Goal: Information Seeking & Learning: Learn about a topic

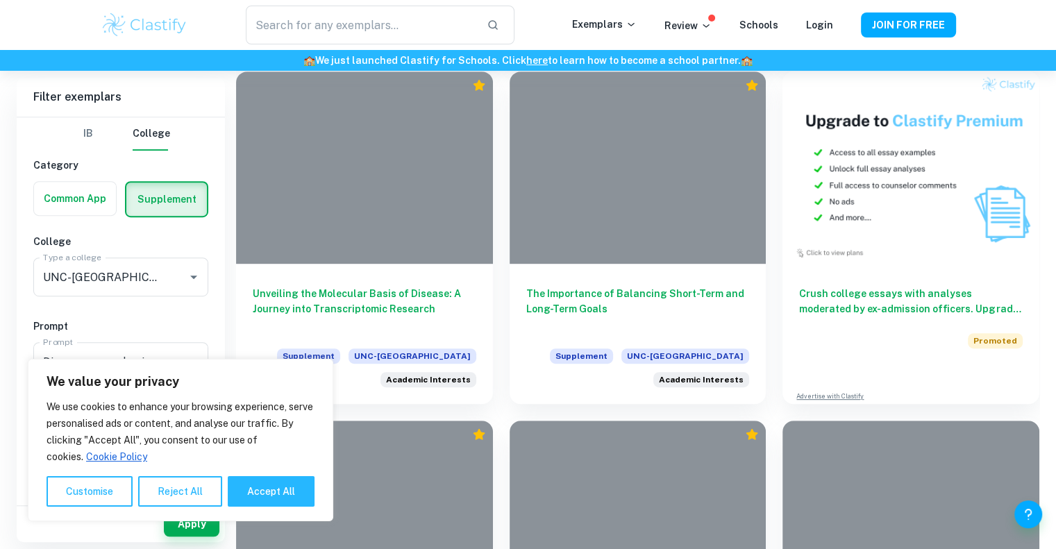
scroll to position [679, 0]
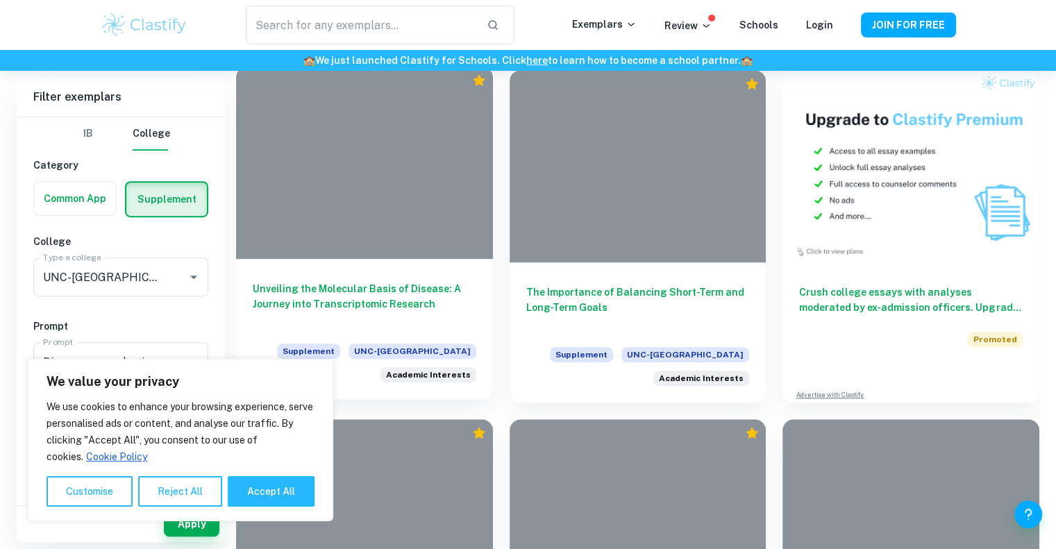
click at [408, 297] on h6 "Unveiling the Molecular Basis of Disease: A Journey into Transcriptomic Research" at bounding box center [365, 304] width 224 height 46
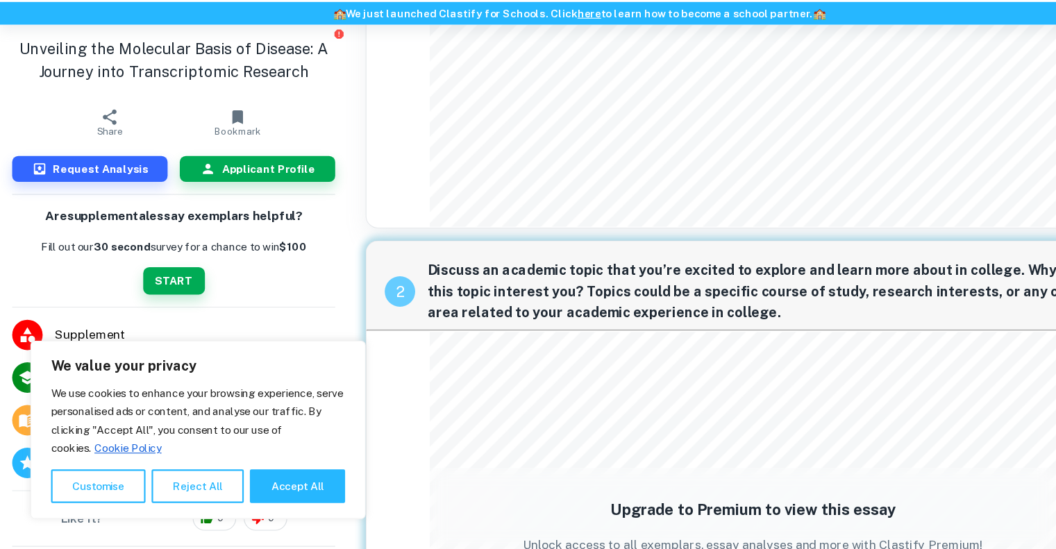
scroll to position [288, 0]
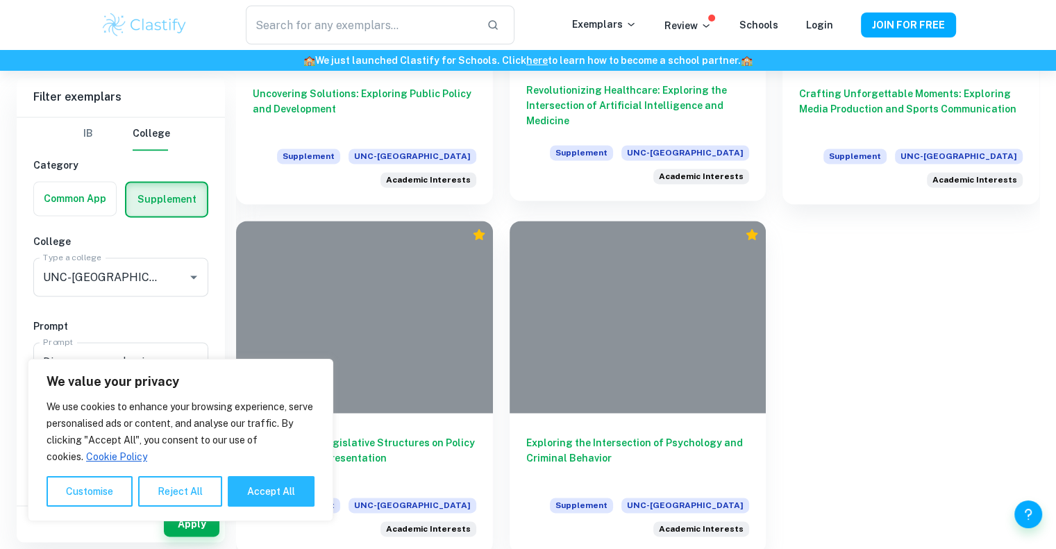
scroll to position [1931, 0]
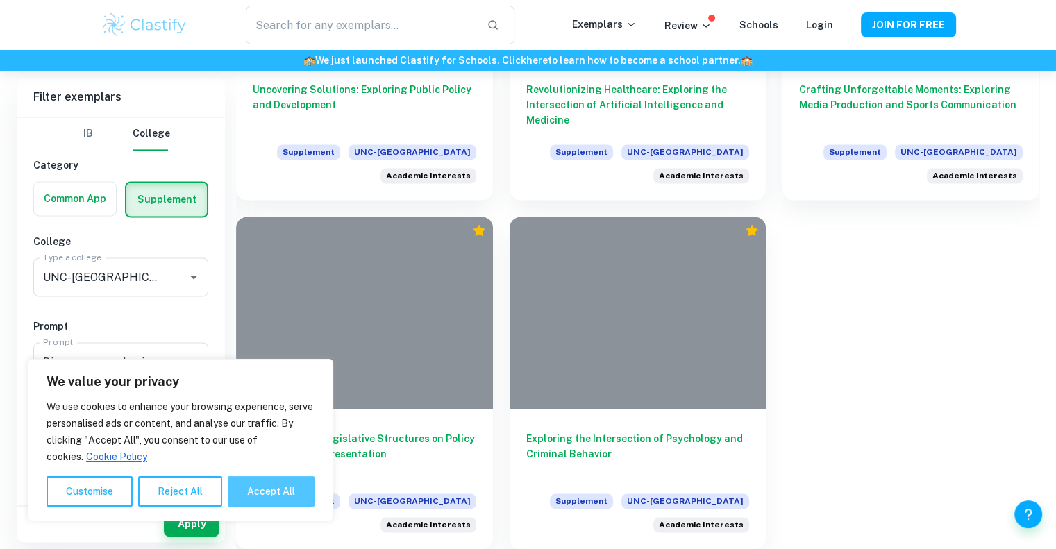
click at [251, 499] on button "Accept All" at bounding box center [271, 491] width 87 height 31
checkbox input "true"
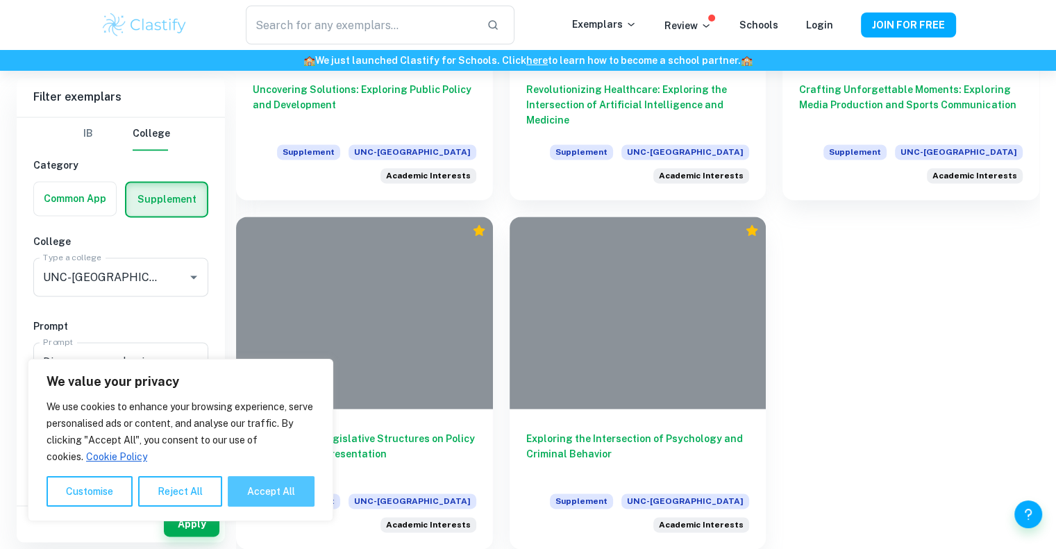
checkbox input "true"
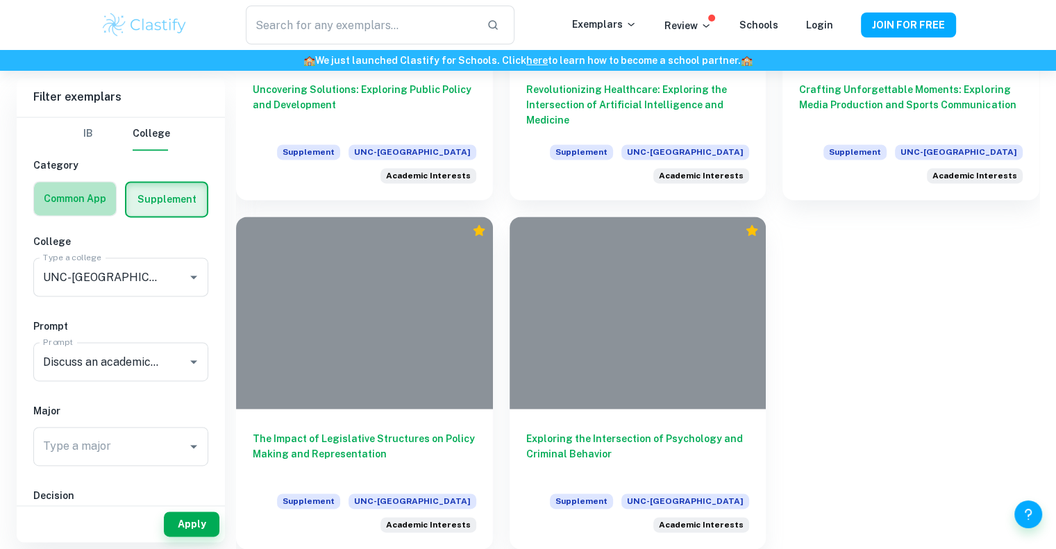
click at [64, 210] on label "button" at bounding box center [75, 198] width 82 height 33
click at [0, 0] on input "radio" at bounding box center [0, 0] width 0 height 0
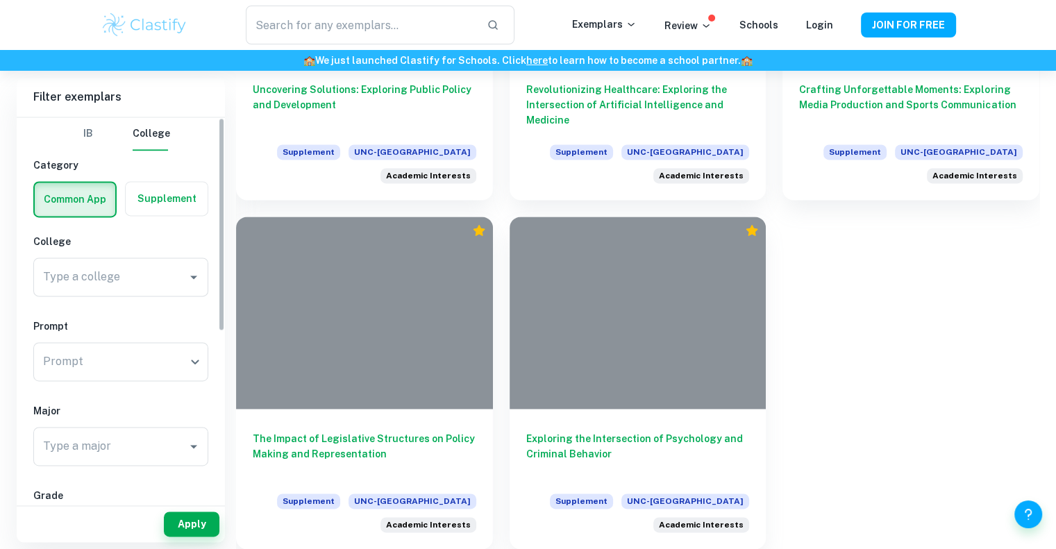
click at [165, 203] on label "button" at bounding box center [167, 198] width 82 height 33
click at [0, 0] on input "radio" at bounding box center [0, 0] width 0 height 0
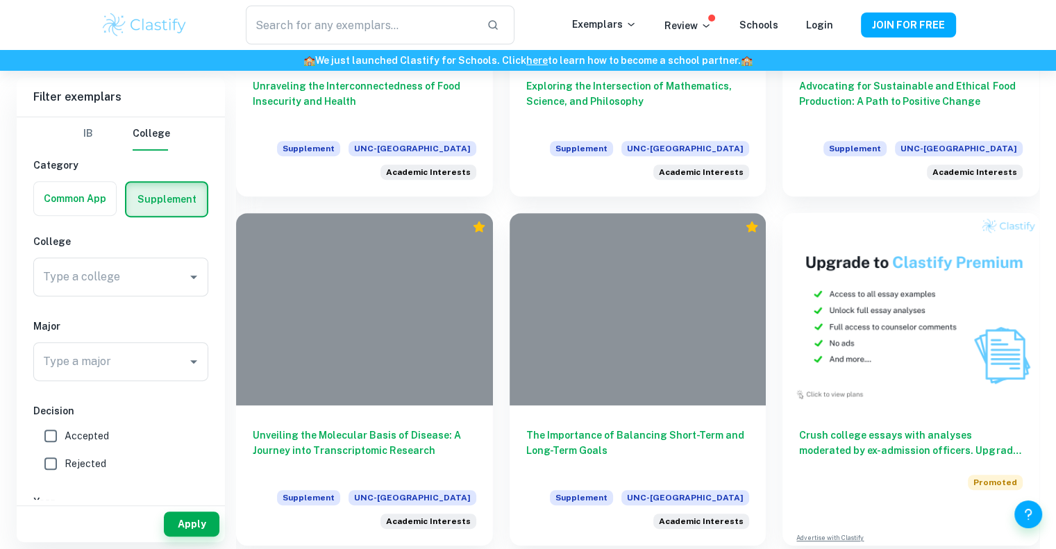
scroll to position [543, 0]
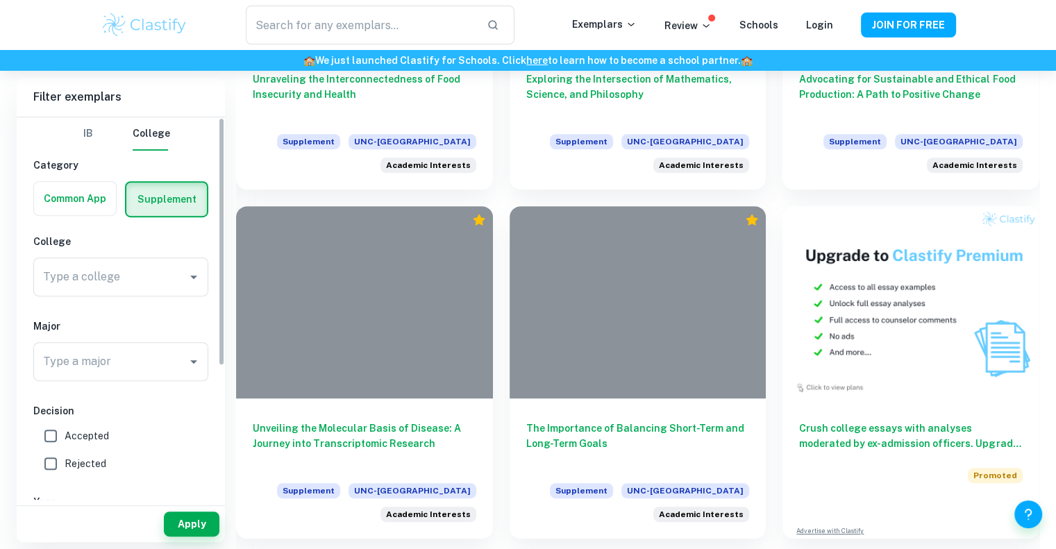
click at [60, 429] on input "Accepted" at bounding box center [51, 436] width 28 height 28
checkbox input "true"
click at [195, 524] on button "Apply" at bounding box center [192, 524] width 56 height 25
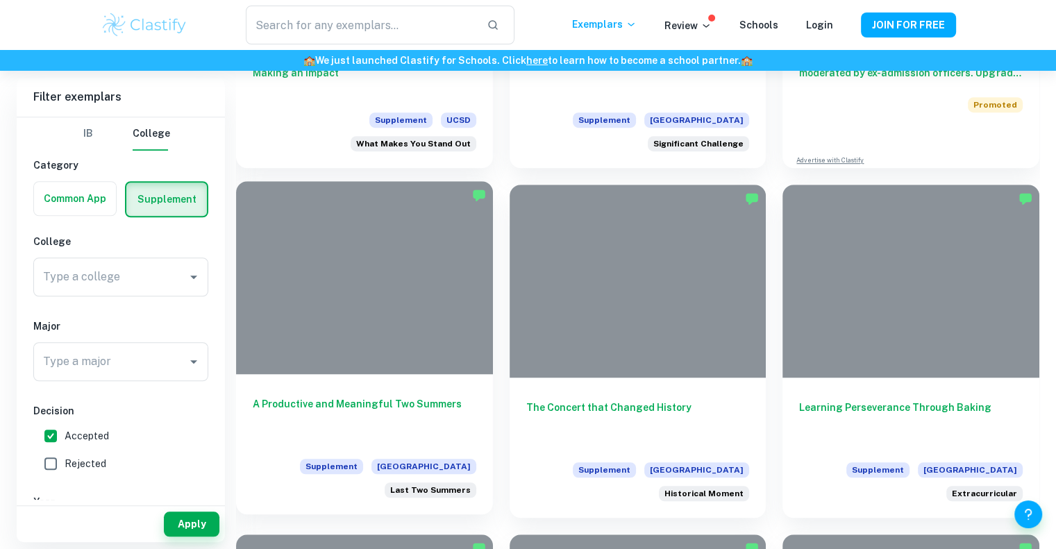
scroll to position [983, 0]
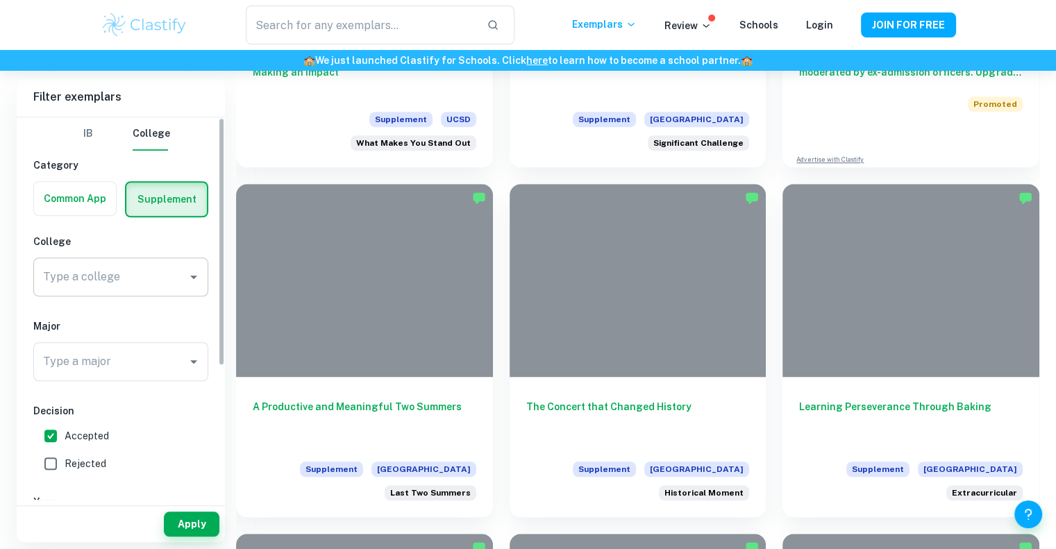
click at [122, 275] on input "Type a college" at bounding box center [111, 277] width 142 height 26
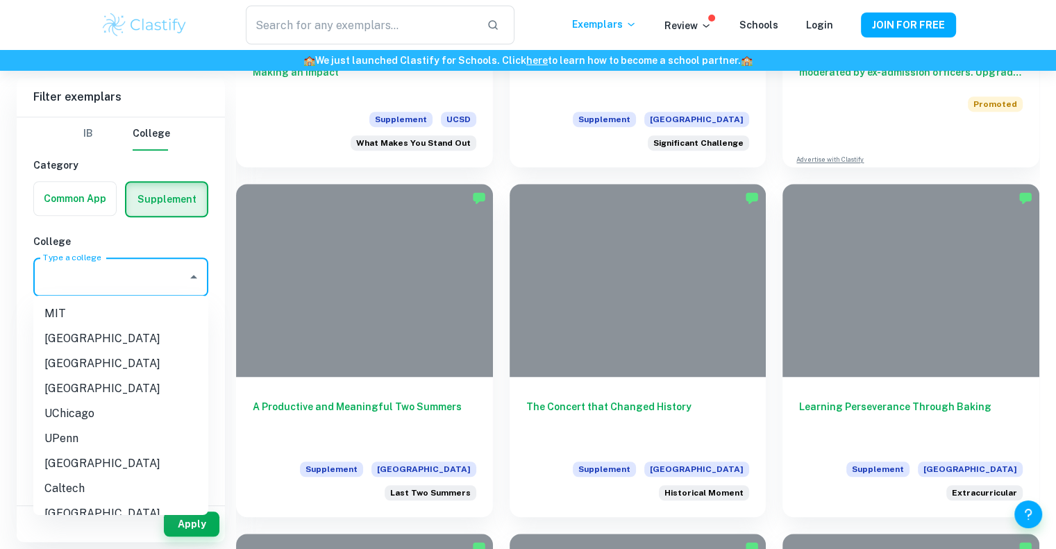
type input "n"
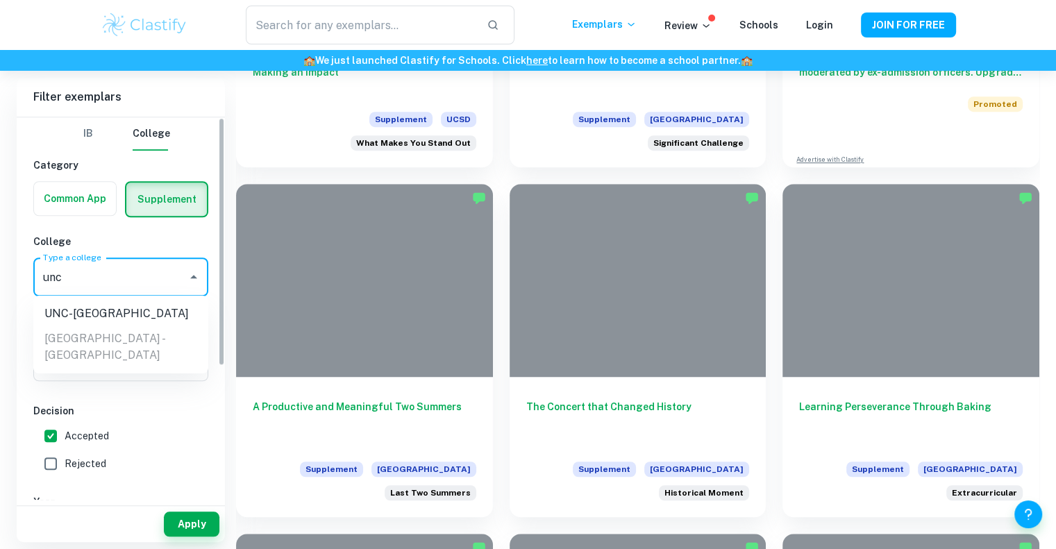
click at [95, 328] on ul "UNC-Chapel Hill IntelliTec College - Grand Junction" at bounding box center [120, 335] width 175 height 78
click at [95, 317] on li "UNC-[GEOGRAPHIC_DATA]" at bounding box center [120, 313] width 175 height 25
type input "UNC-[GEOGRAPHIC_DATA]"
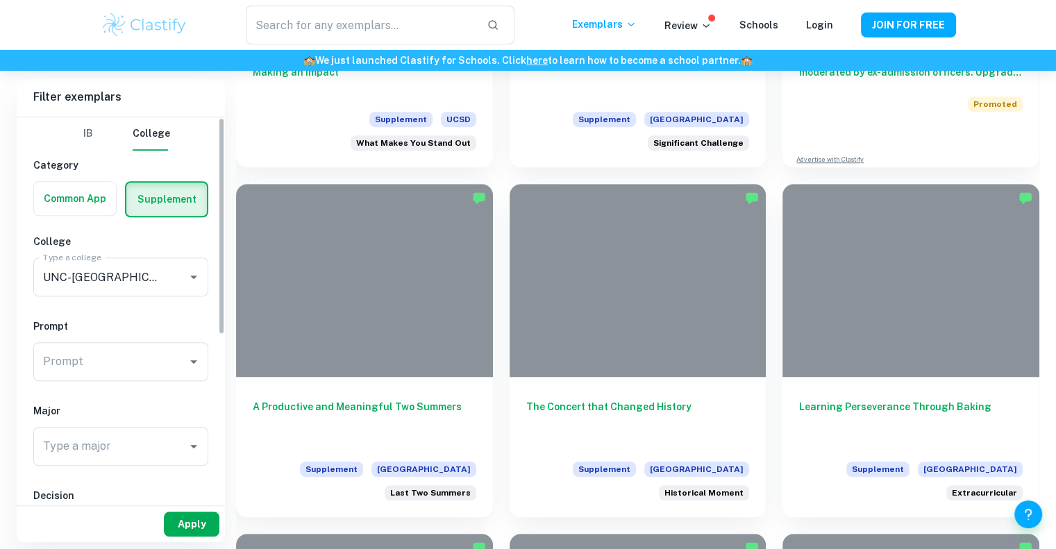
click at [175, 515] on button "Apply" at bounding box center [192, 524] width 56 height 25
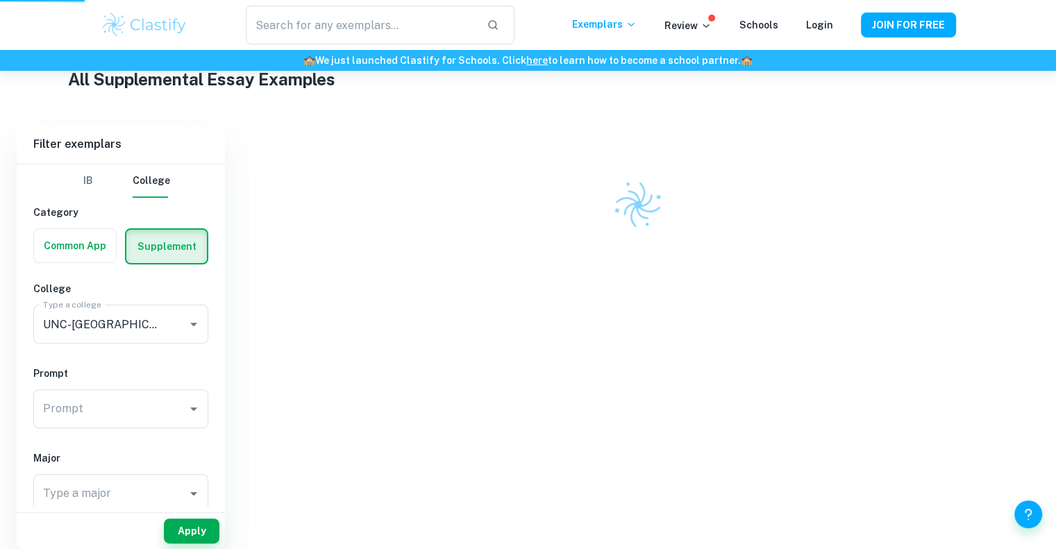
scroll to position [323, 0]
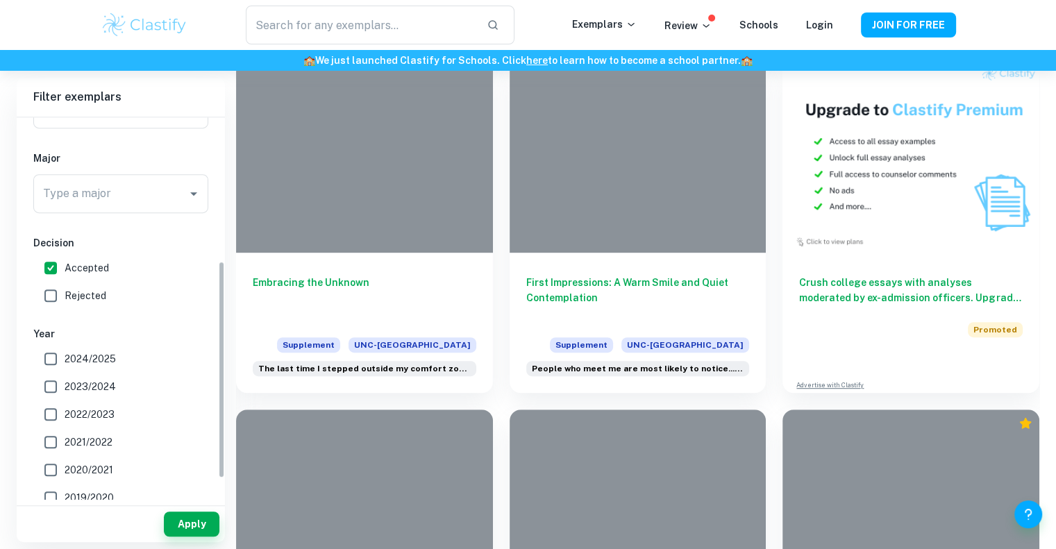
scroll to position [283, 0]
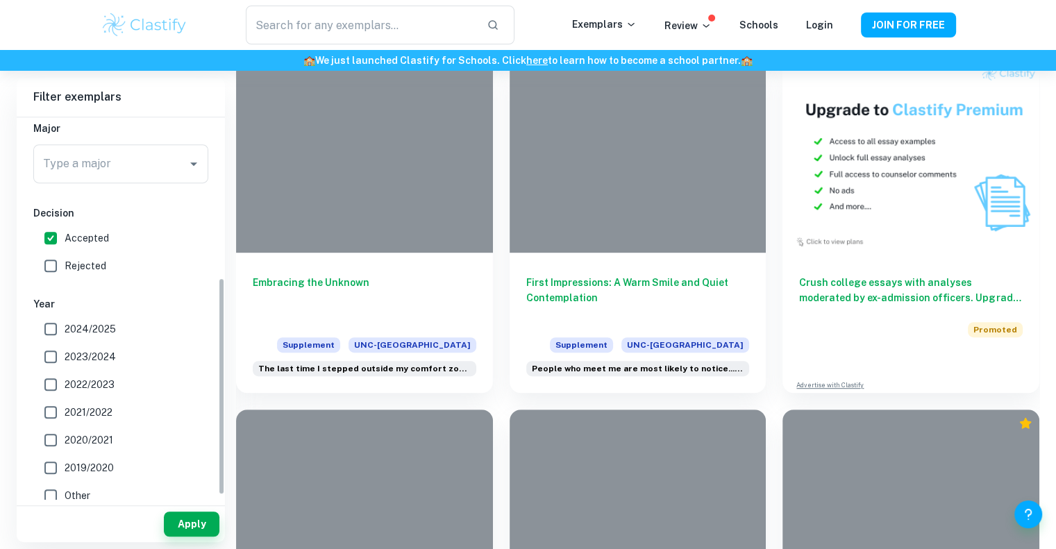
click at [83, 444] on span "2020/2021" at bounding box center [89, 440] width 49 height 15
click at [65, 444] on input "2020/2021" at bounding box center [51, 440] width 28 height 28
checkbox input "true"
click at [185, 525] on button "Apply" at bounding box center [192, 524] width 56 height 25
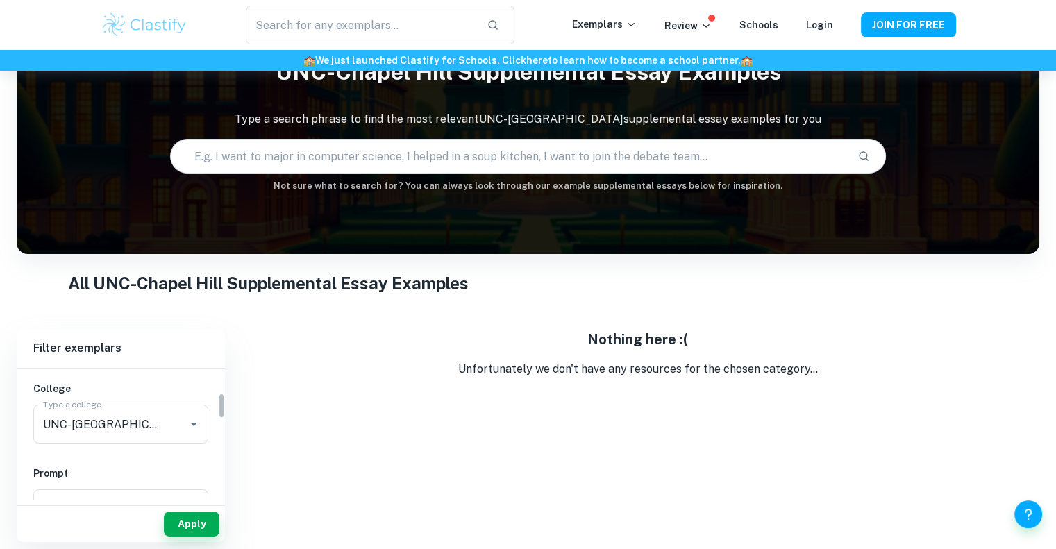
scroll to position [98, 0]
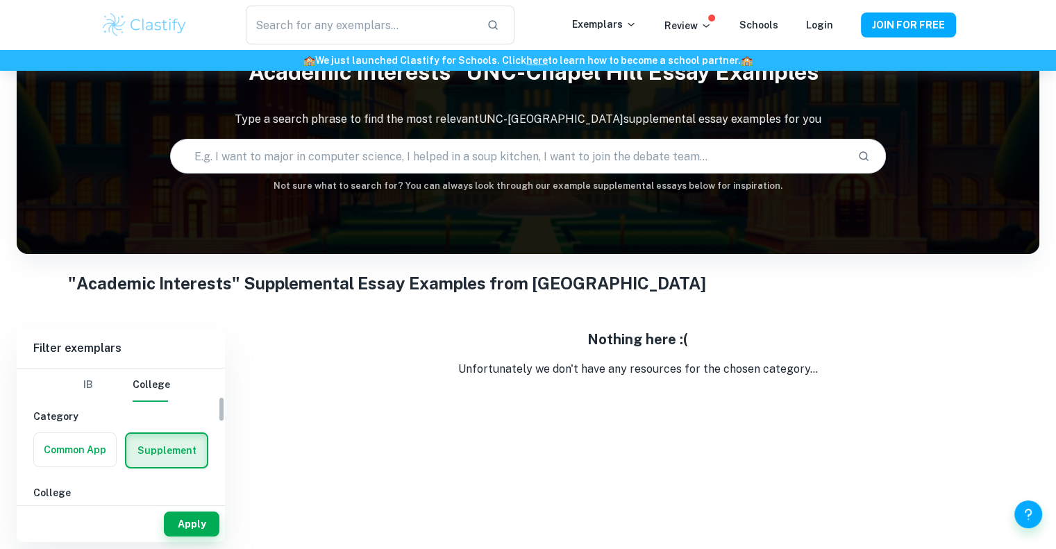
scroll to position [200, 0]
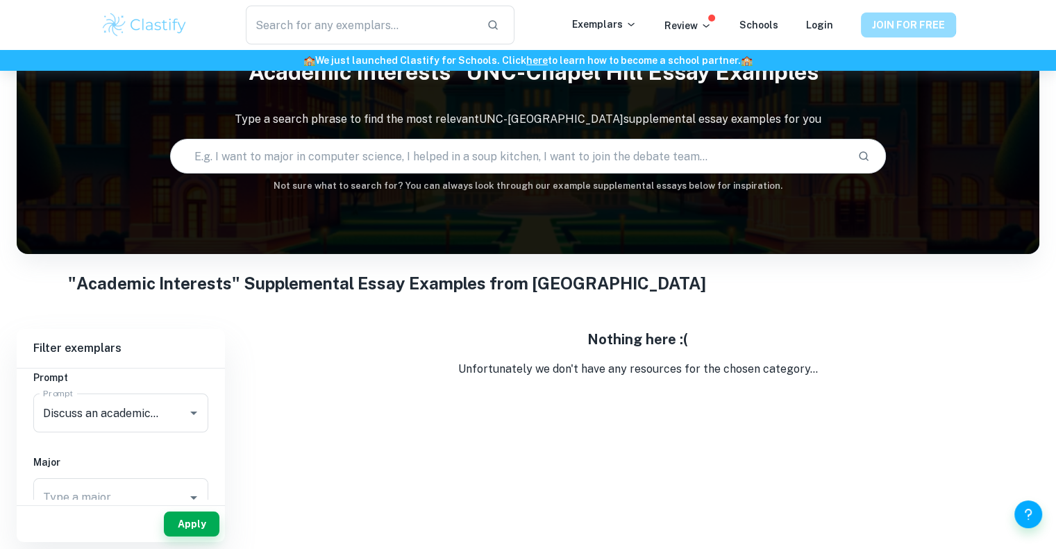
click at [887, 24] on button "JOIN FOR FREE" at bounding box center [908, 25] width 95 height 25
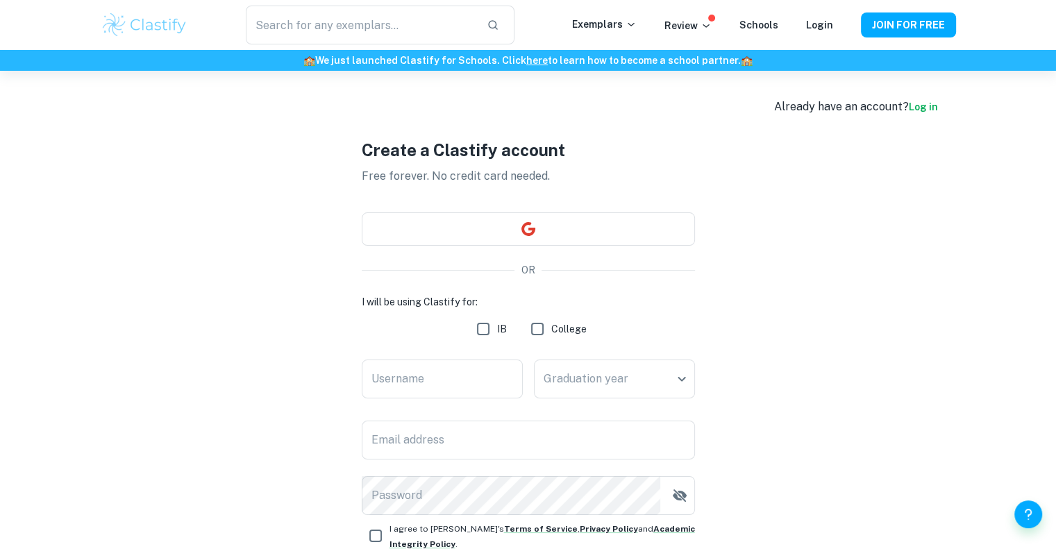
click at [560, 327] on span "College" at bounding box center [568, 329] width 35 height 15
click at [551, 327] on input "College" at bounding box center [538, 329] width 28 height 28
checkbox input "true"
click at [558, 223] on button "button" at bounding box center [528, 229] width 333 height 33
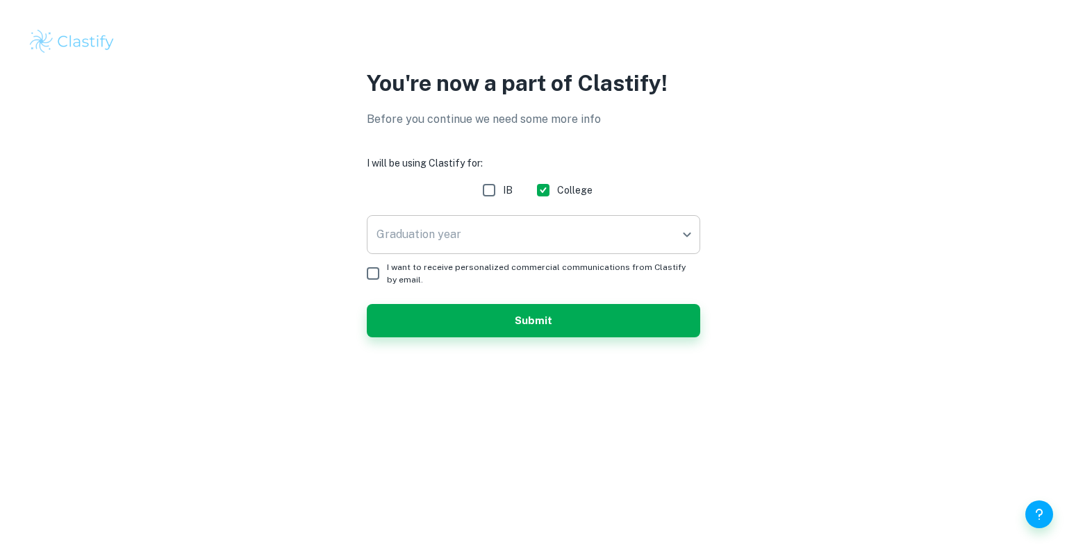
click at [508, 242] on body "We value your privacy We use cookies to enhance your browsing experience, serve…" at bounding box center [533, 274] width 1067 height 549
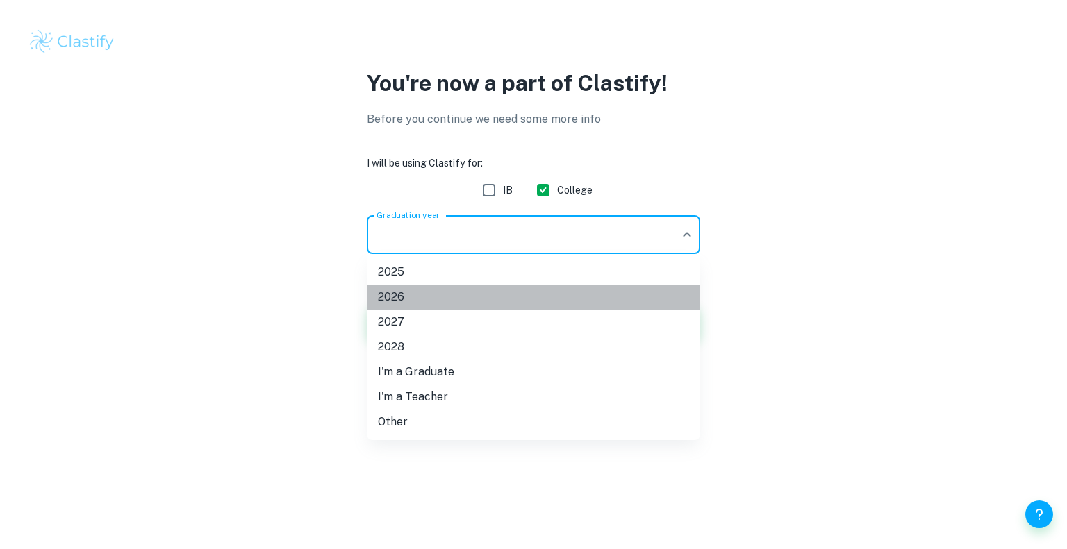
click at [469, 299] on li "2026" at bounding box center [533, 297] width 333 height 25
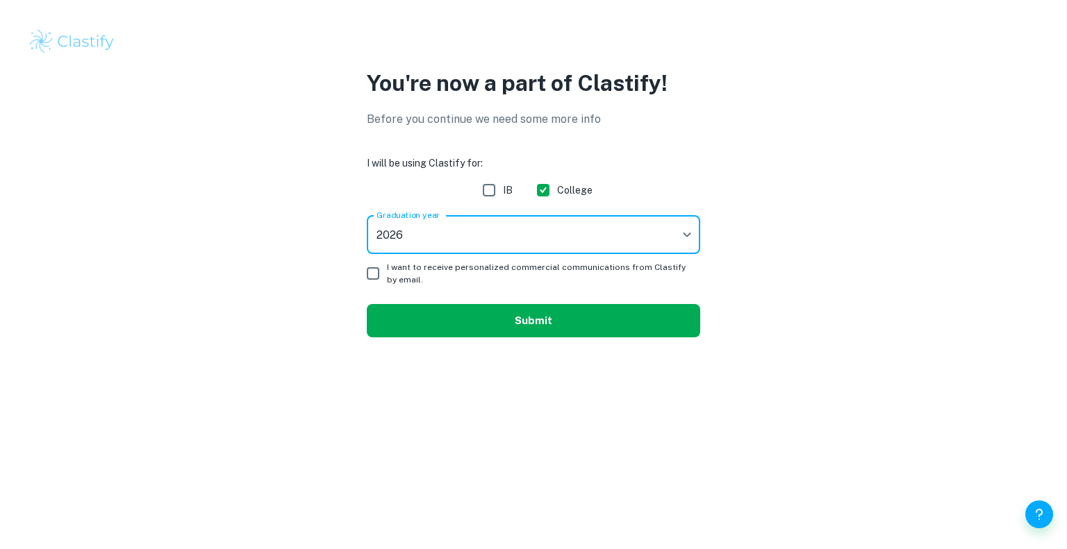
click at [442, 322] on button "Submit" at bounding box center [533, 320] width 333 height 33
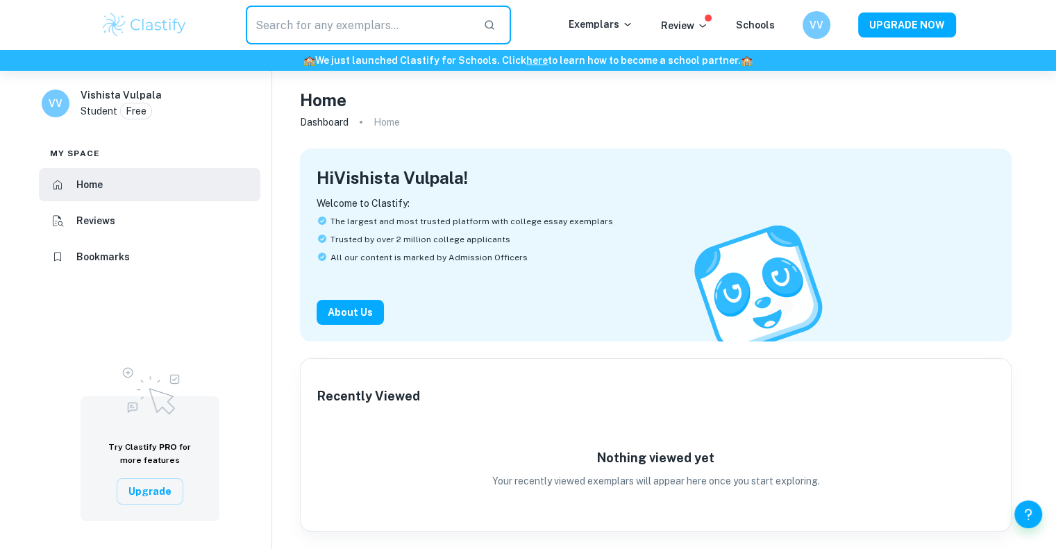
click at [374, 30] on input "text" at bounding box center [359, 25] width 227 height 39
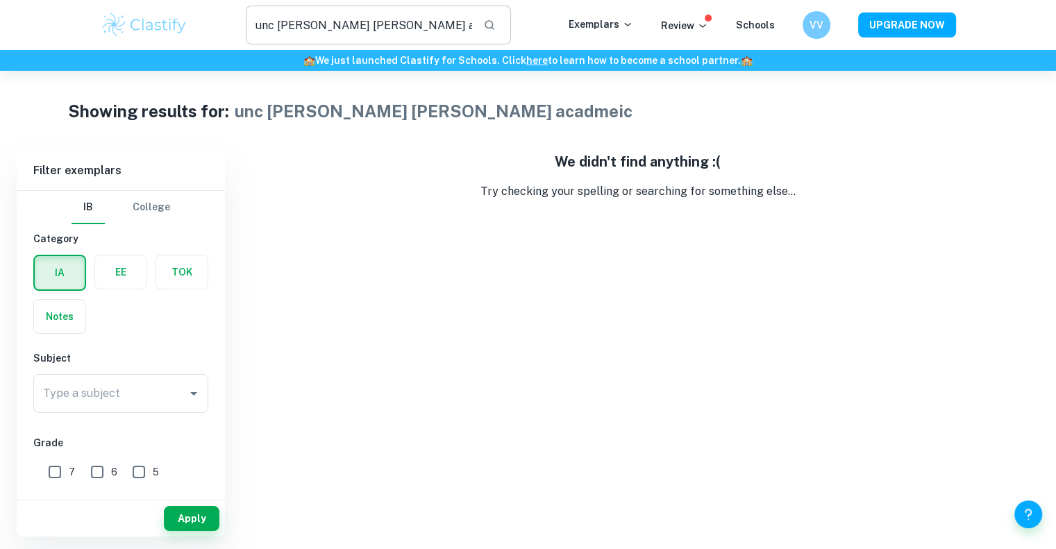
click at [394, 35] on input "unc [PERSON_NAME] [PERSON_NAME] acadmeic" at bounding box center [359, 25] width 227 height 39
click at [158, 215] on button "College" at bounding box center [152, 207] width 38 height 33
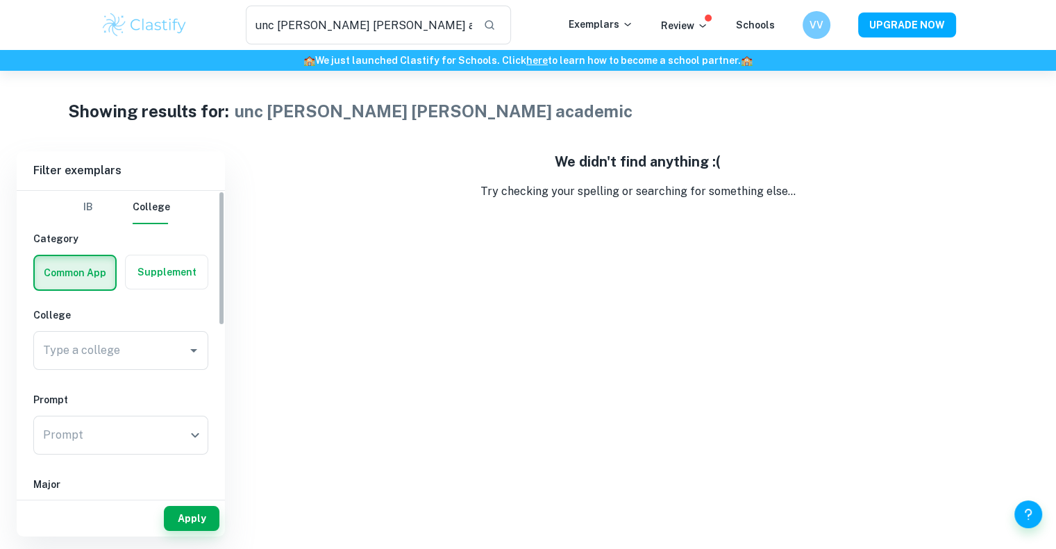
click at [188, 288] on label "button" at bounding box center [167, 272] width 82 height 33
click at [0, 0] on input "radio" at bounding box center [0, 0] width 0 height 0
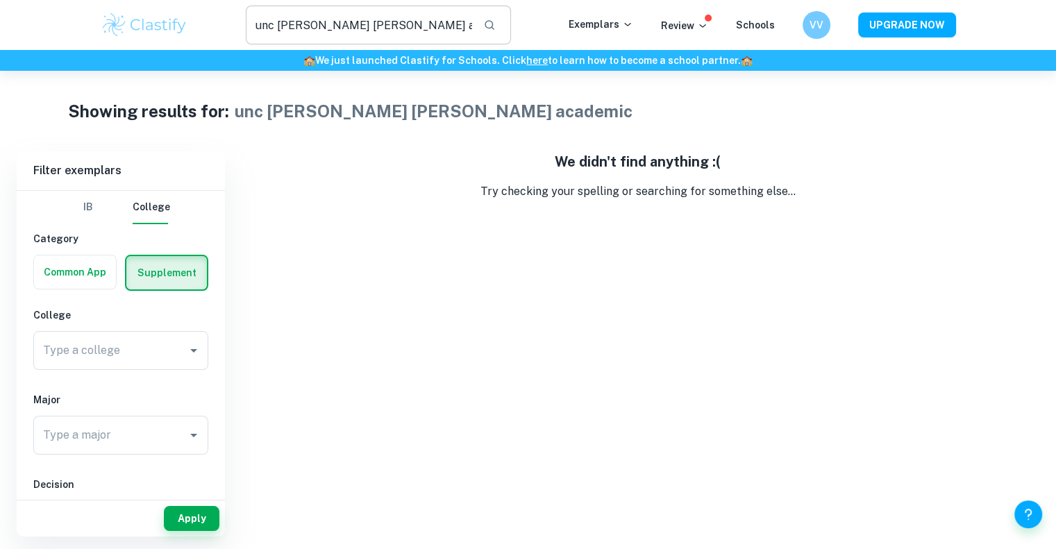
click at [415, 29] on input "unc [PERSON_NAME] [PERSON_NAME] academic" at bounding box center [359, 25] width 227 height 39
click at [169, 517] on button "Apply" at bounding box center [192, 518] width 56 height 25
click at [161, 355] on input "Type a college" at bounding box center [102, 351] width 124 height 26
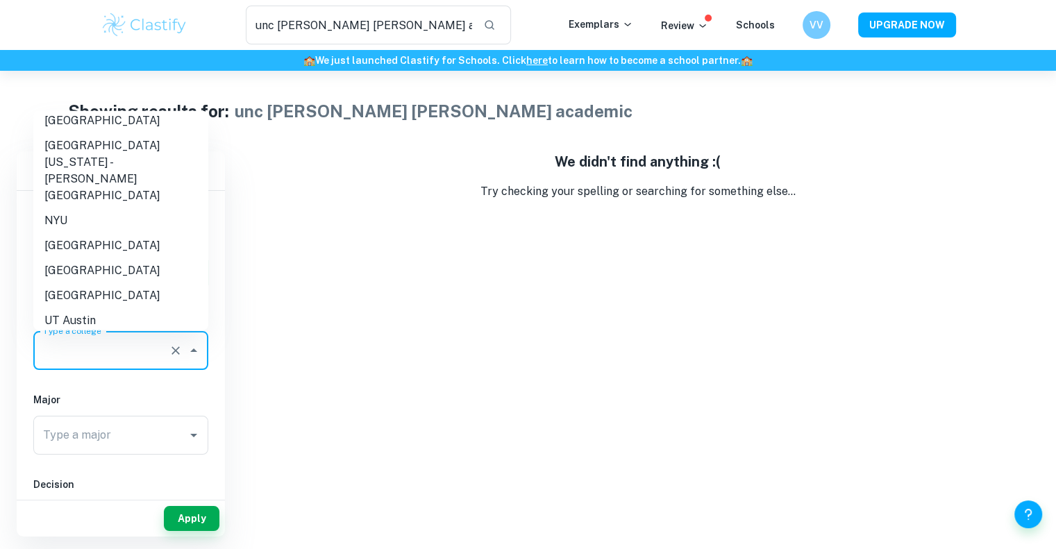
scroll to position [458, 0]
type input "unc [PERSON_NAME] [PERSON_NAME] acadmeic"
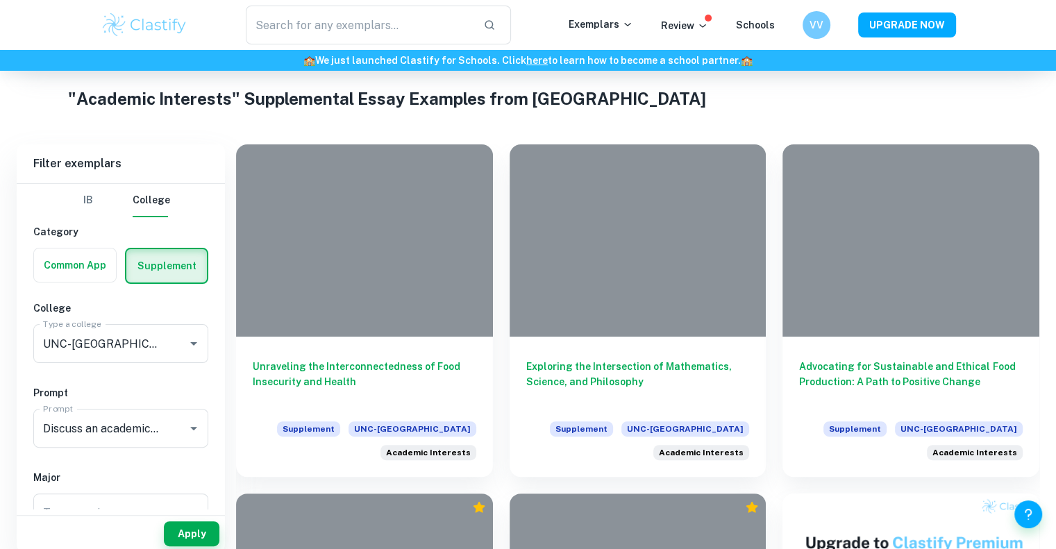
scroll to position [269, 0]
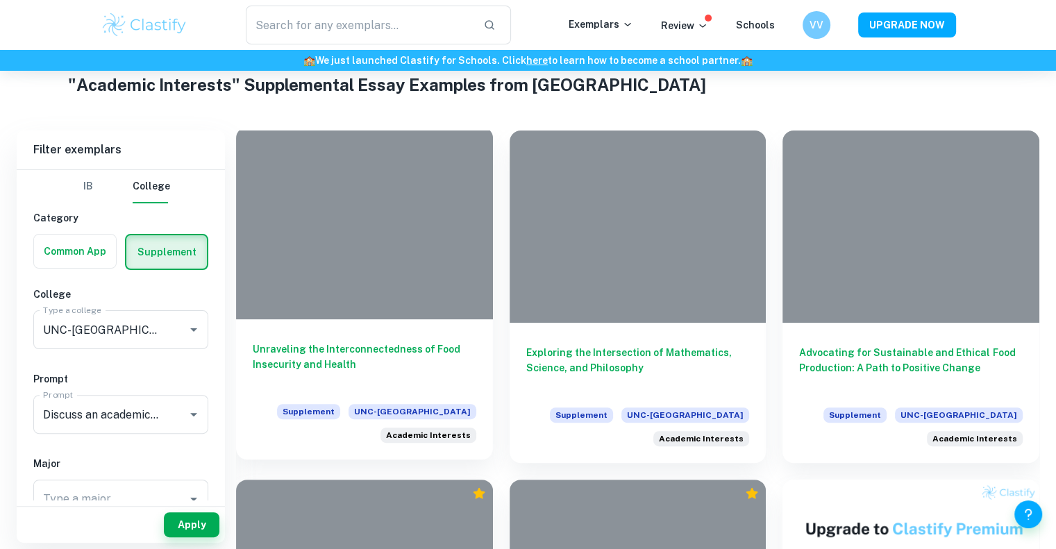
click at [383, 359] on h6 "Unraveling the Interconnectedness of Food Insecurity and Health" at bounding box center [365, 365] width 224 height 46
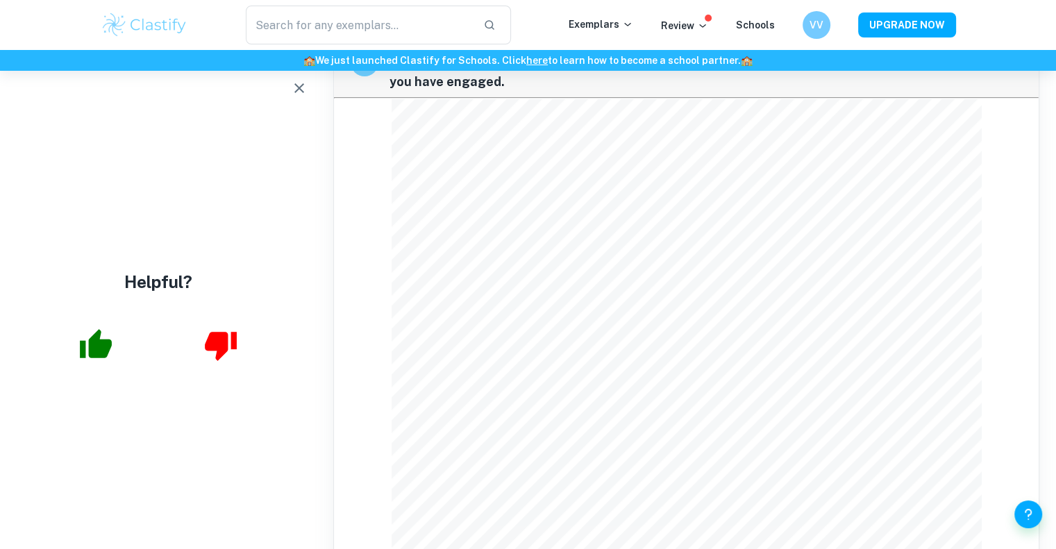
scroll to position [72, 0]
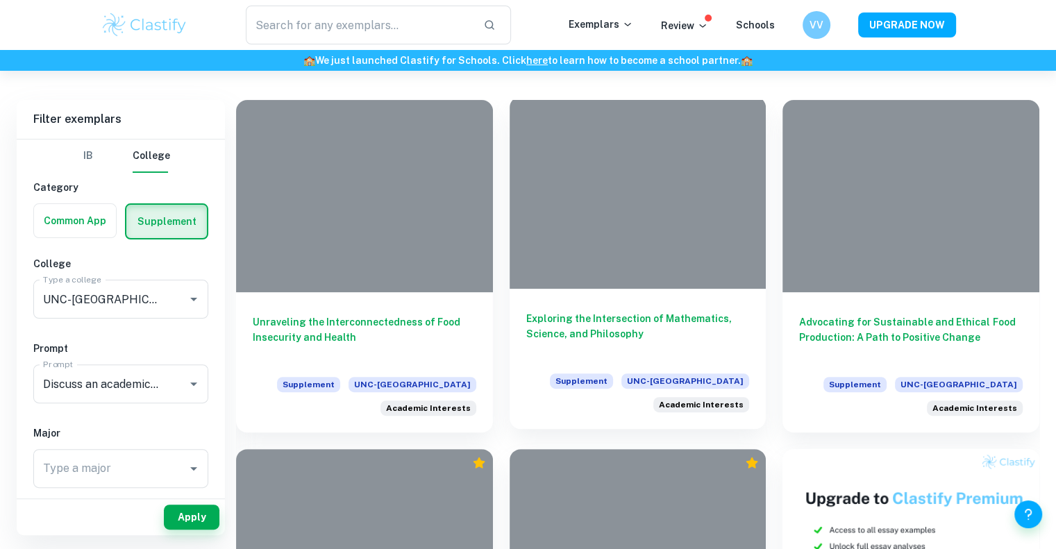
scroll to position [322, 0]
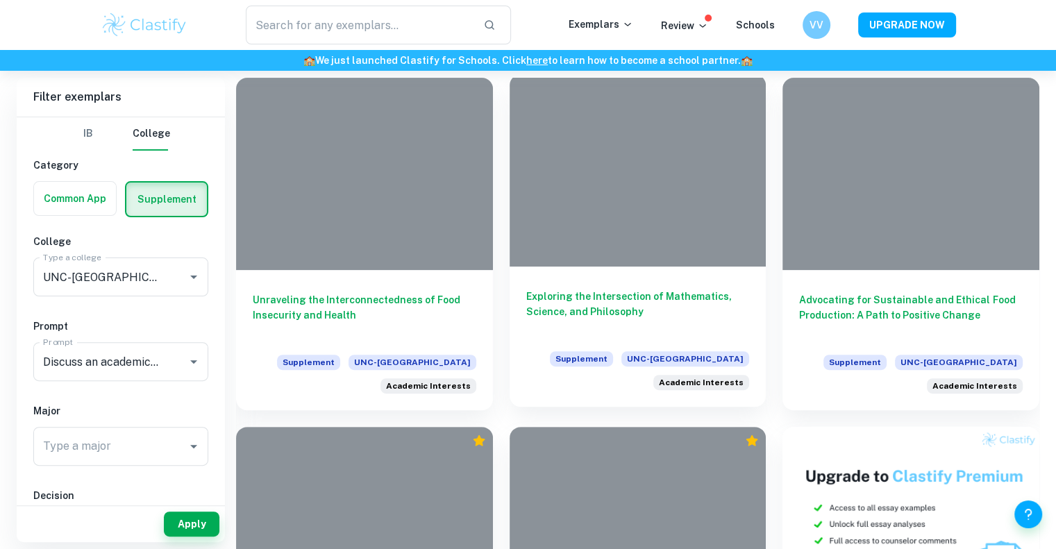
click at [701, 308] on h6 "Exploring the Intersection of Mathematics, Science, and Philosophy" at bounding box center [638, 312] width 224 height 46
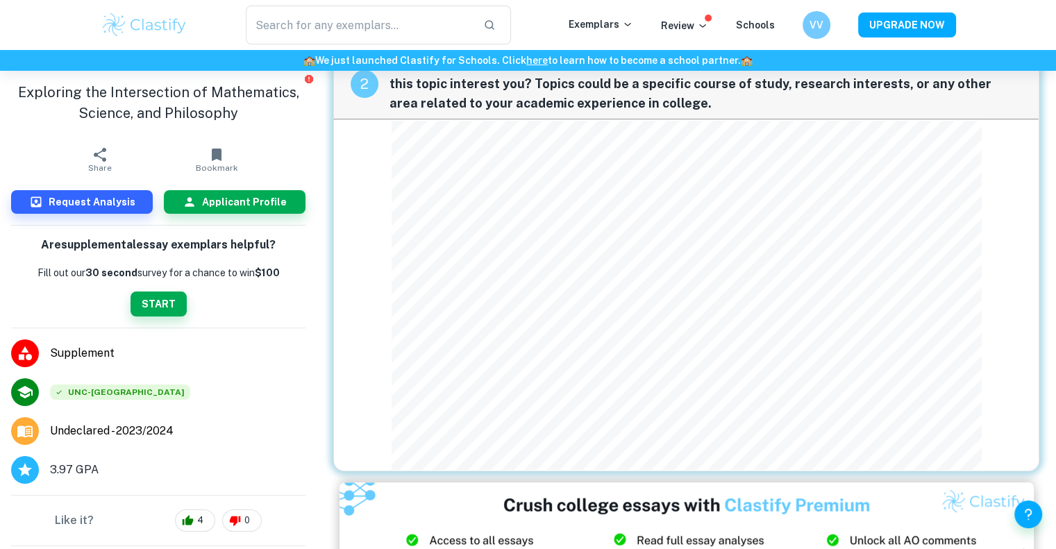
scroll to position [456, 0]
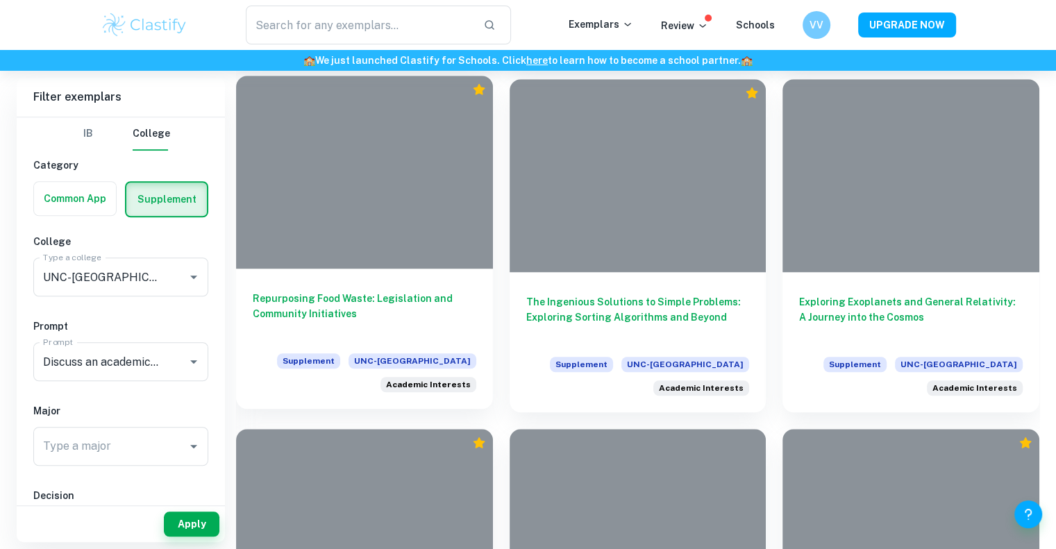
scroll to position [1019, 0]
click at [426, 313] on h6 "Repurposing Food Waste: Legislation and Community Initiatives" at bounding box center [365, 314] width 224 height 46
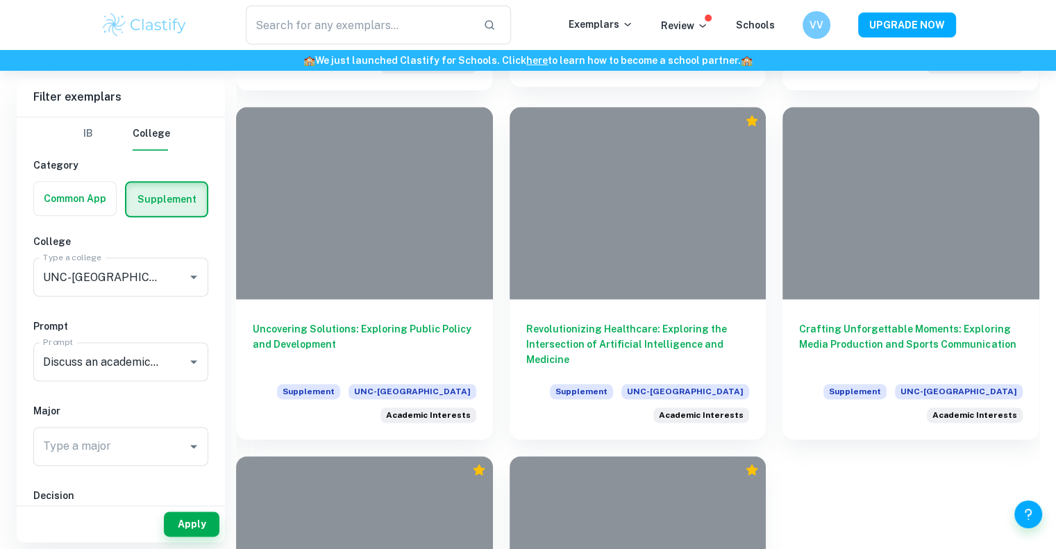
scroll to position [1692, 0]
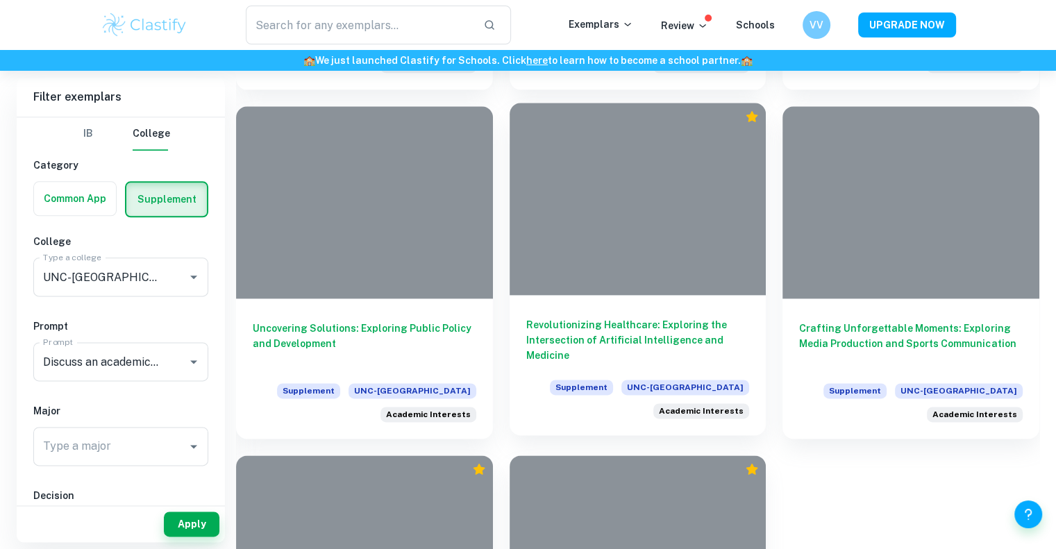
click at [623, 332] on h6 "Revolutionizing Healthcare: Exploring the Intersection of Artificial Intelligen…" at bounding box center [638, 340] width 224 height 46
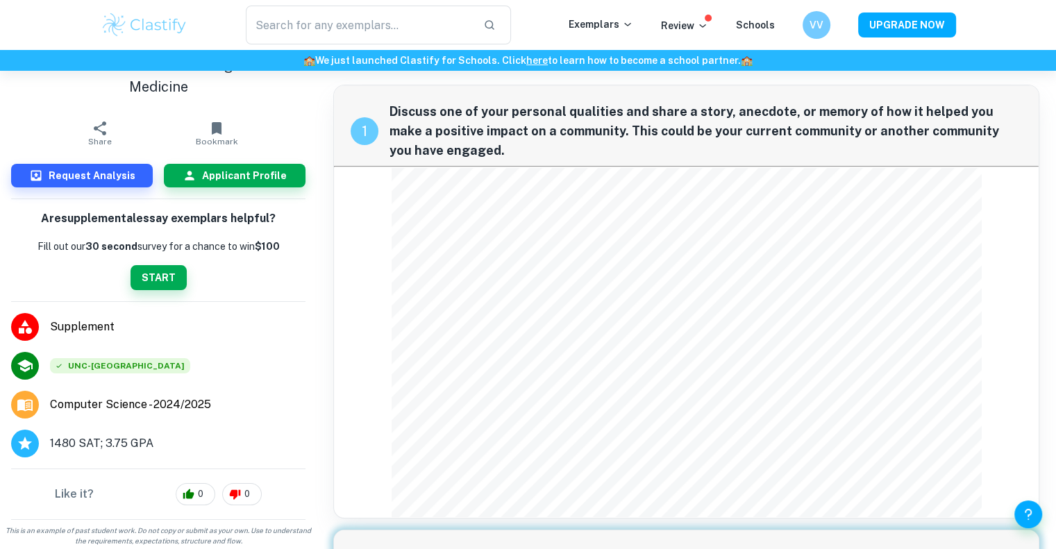
scroll to position [49, 0]
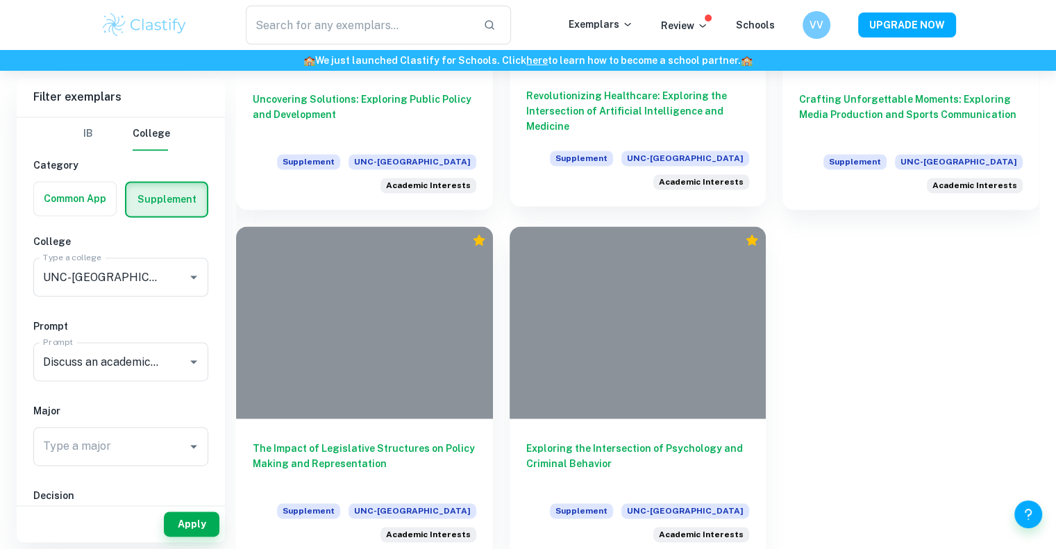
scroll to position [1931, 0]
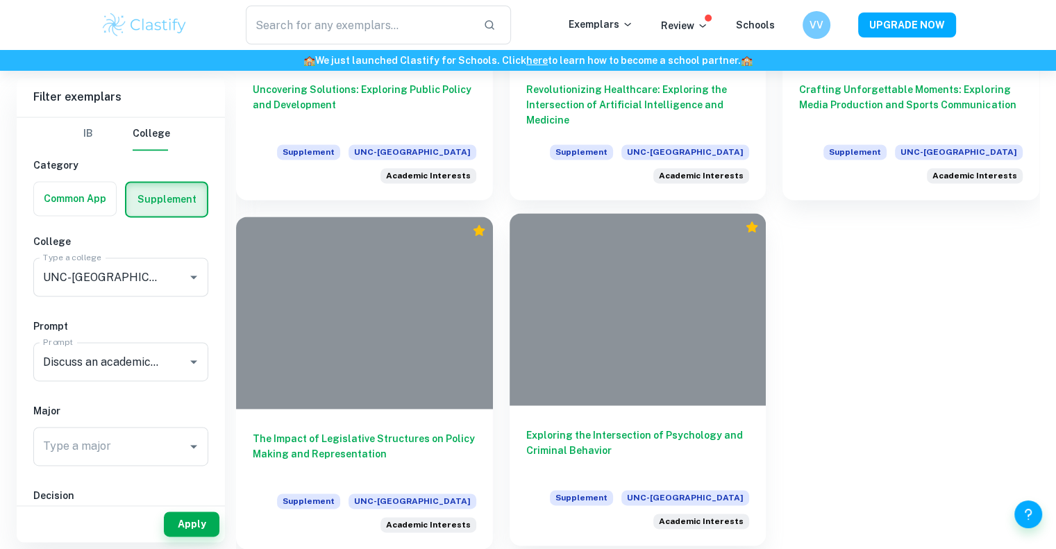
click at [564, 428] on h6 "Exploring the Intersection of Psychology and Criminal Behavior" at bounding box center [638, 451] width 224 height 46
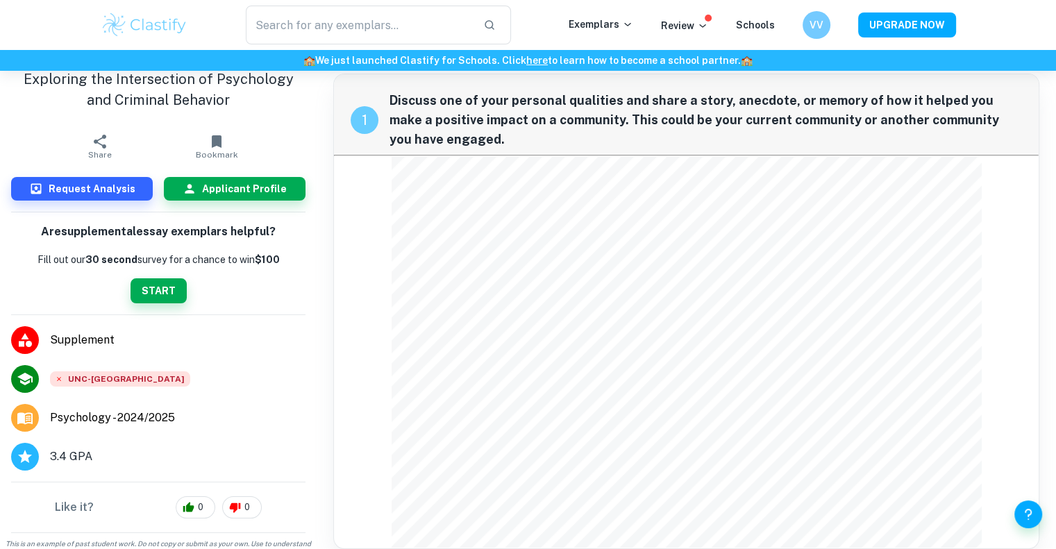
scroll to position [17, 0]
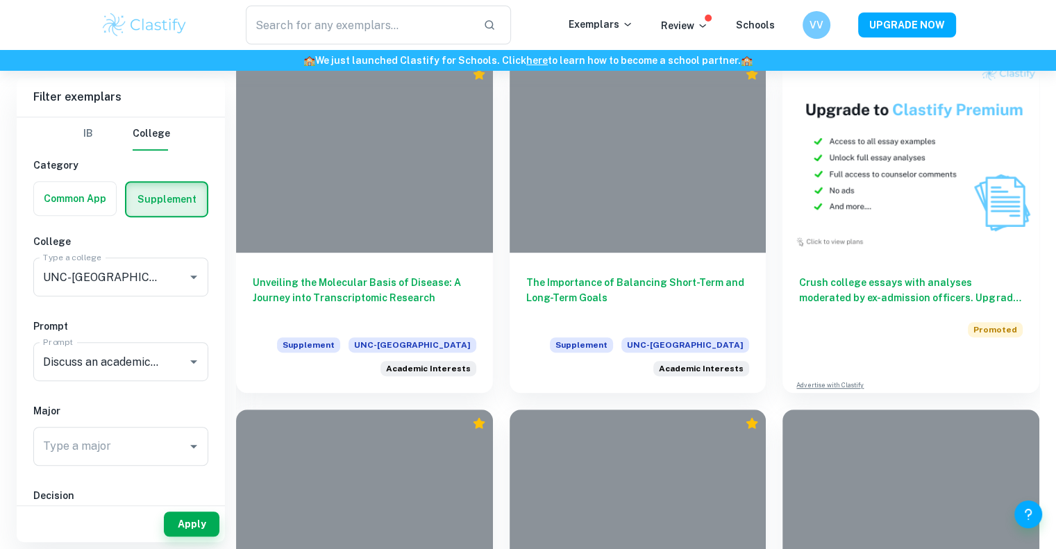
scroll to position [693, 0]
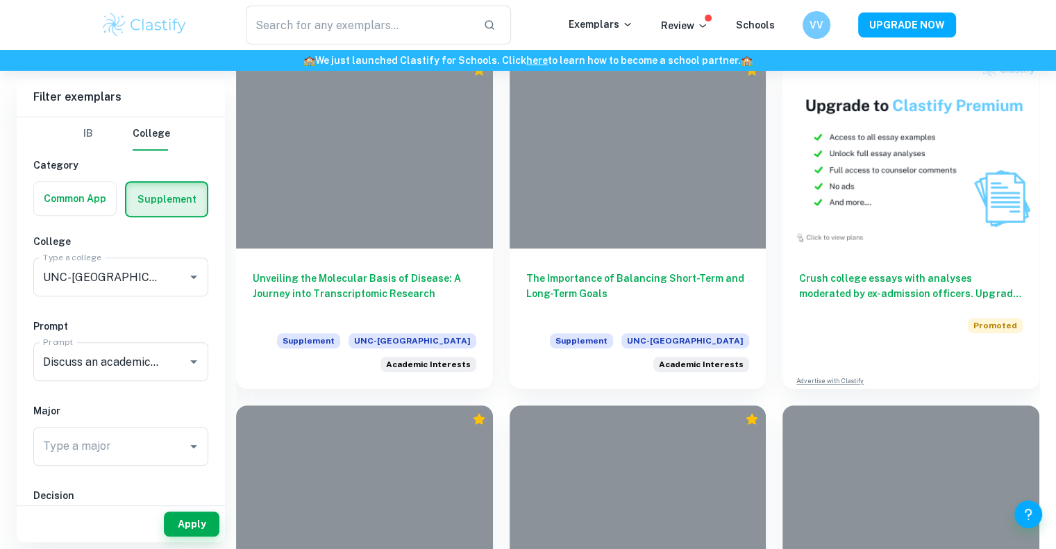
click at [381, 274] on h6 "Unveiling the Molecular Basis of Disease: A Journey into Transcriptomic Research" at bounding box center [365, 294] width 224 height 46
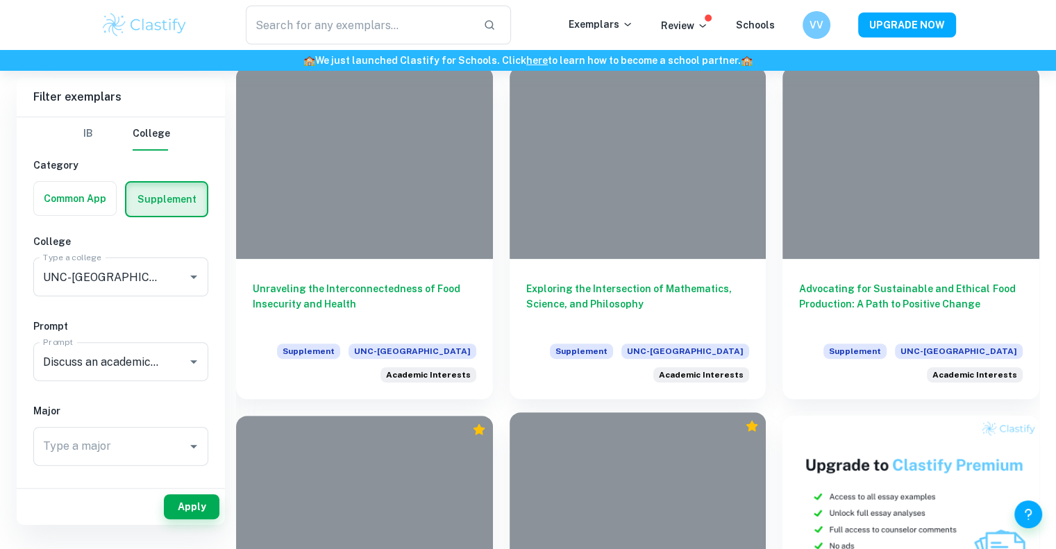
scroll to position [306, 0]
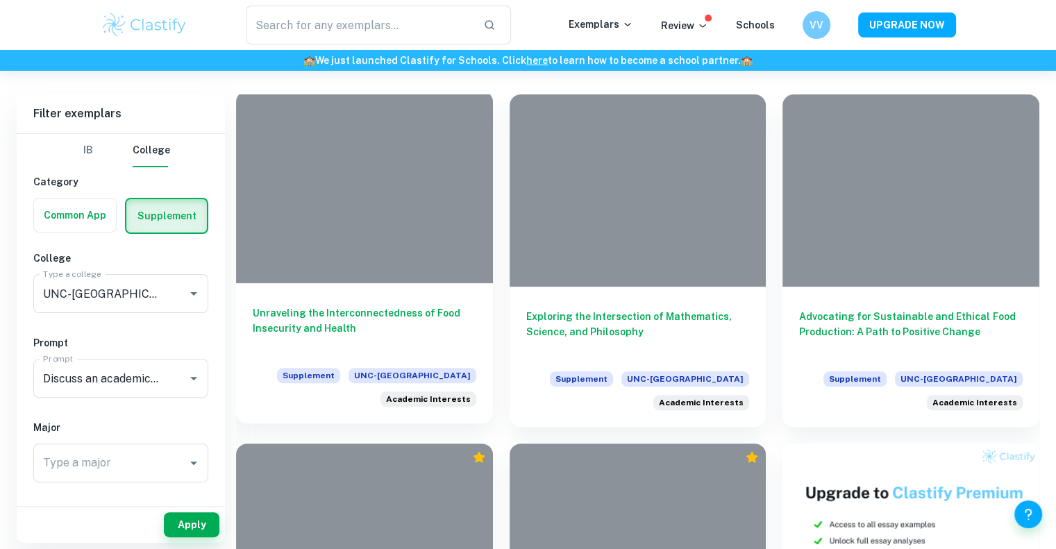
click at [384, 320] on h6 "Unraveling the Interconnectedness of Food Insecurity and Health" at bounding box center [365, 329] width 224 height 46
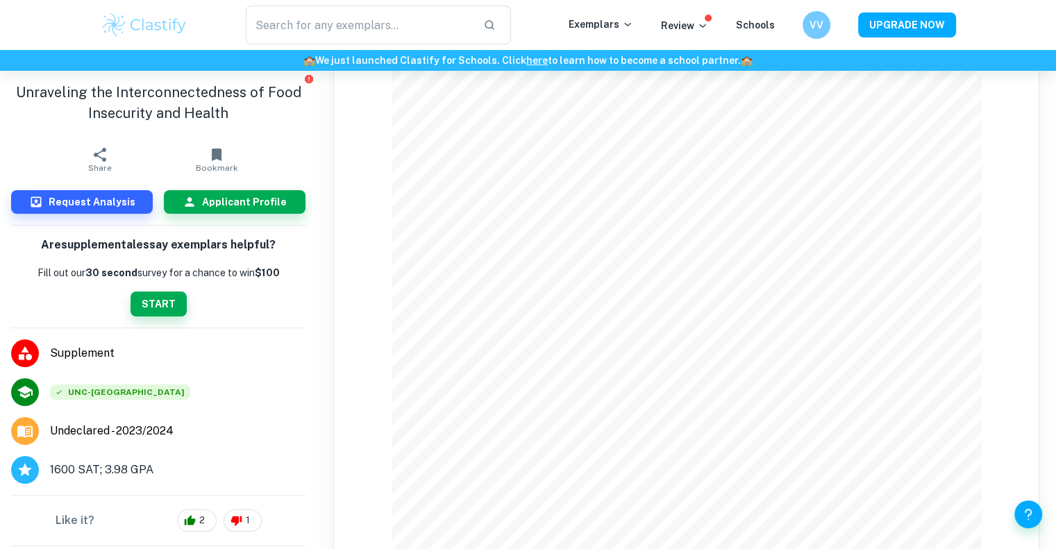
scroll to position [149, 0]
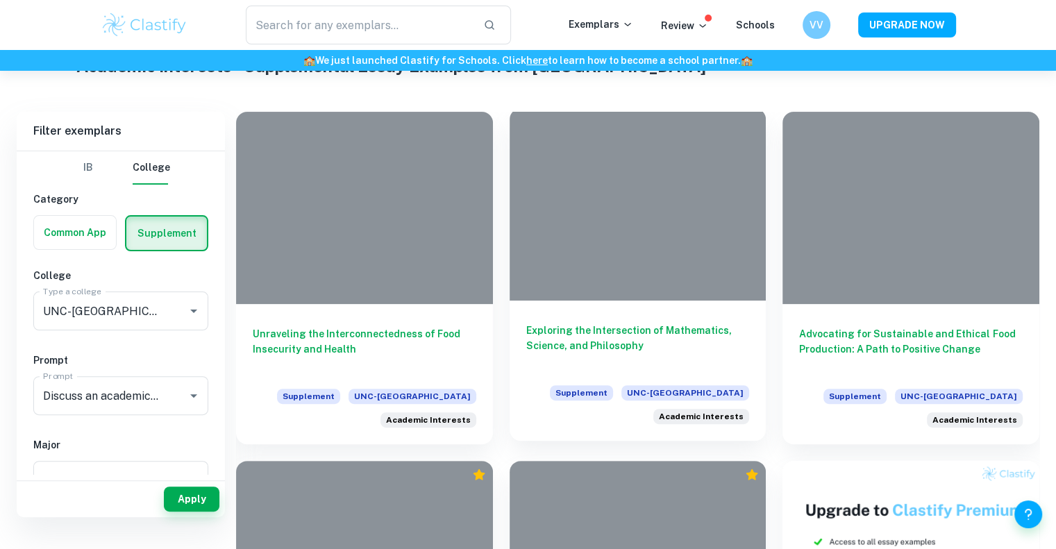
scroll to position [262, 0]
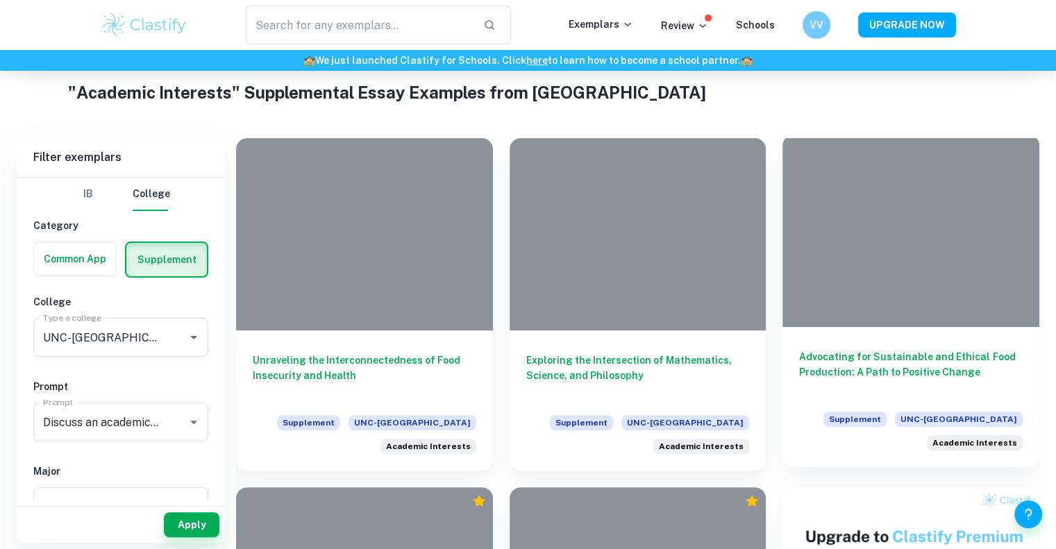
click at [901, 378] on h6 "Advocating for Sustainable and Ethical Food Production: A Path to Positive Chan…" at bounding box center [911, 372] width 224 height 46
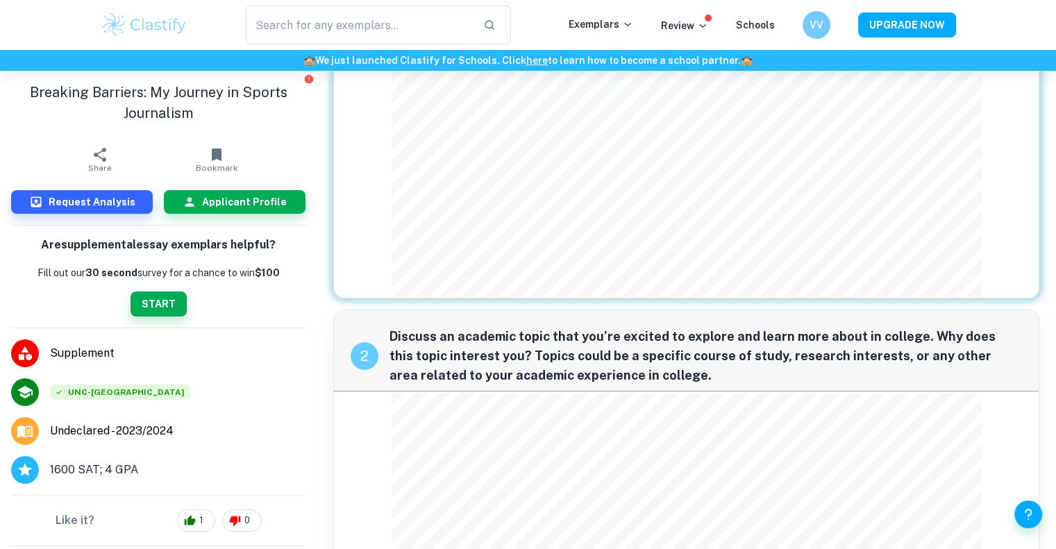
scroll to position [596, 0]
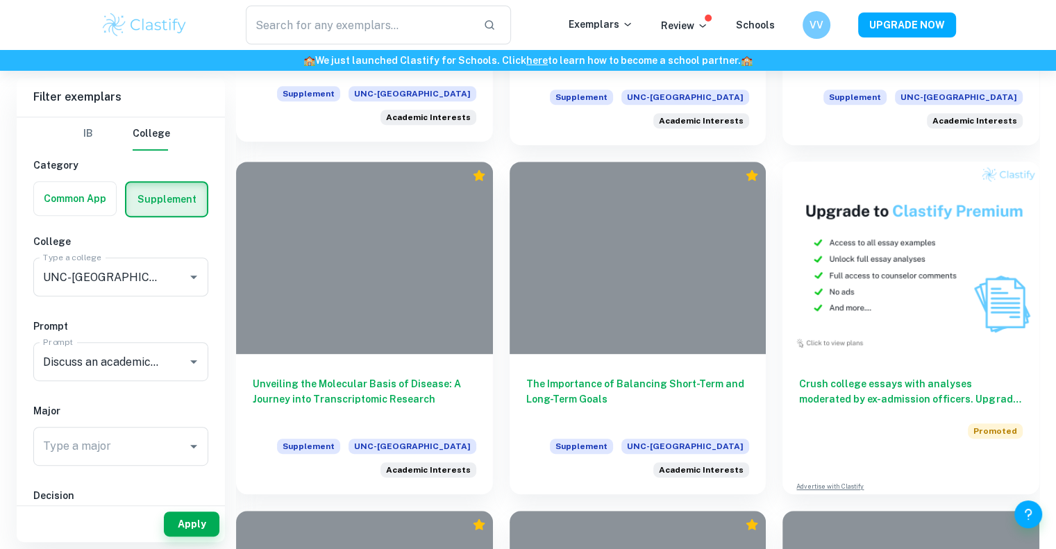
scroll to position [594, 0]
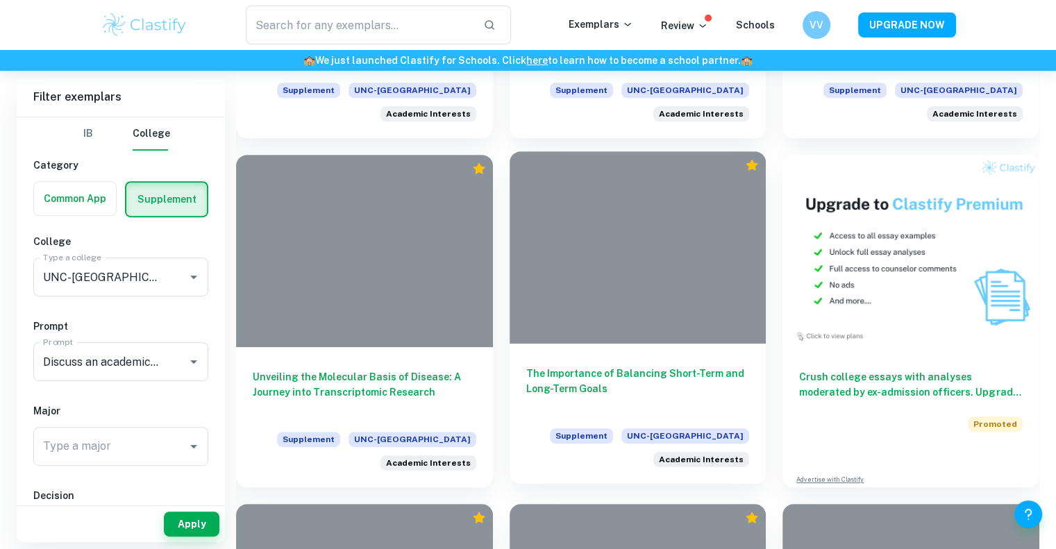
click at [547, 363] on div "The Importance of Balancing Short-Term and Long-Term Goals Supplement UNC-Chape…" at bounding box center [638, 414] width 257 height 140
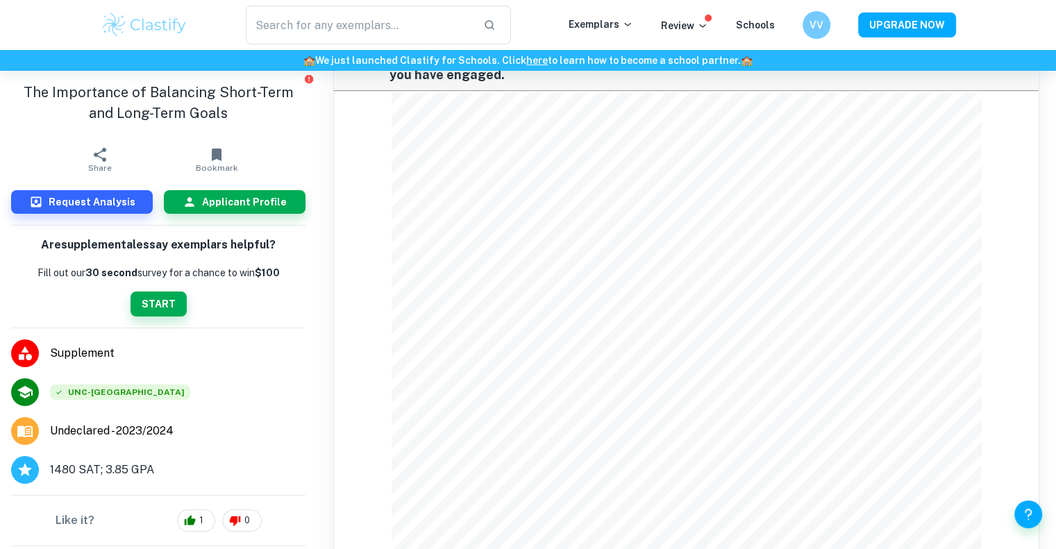
scroll to position [76, 0]
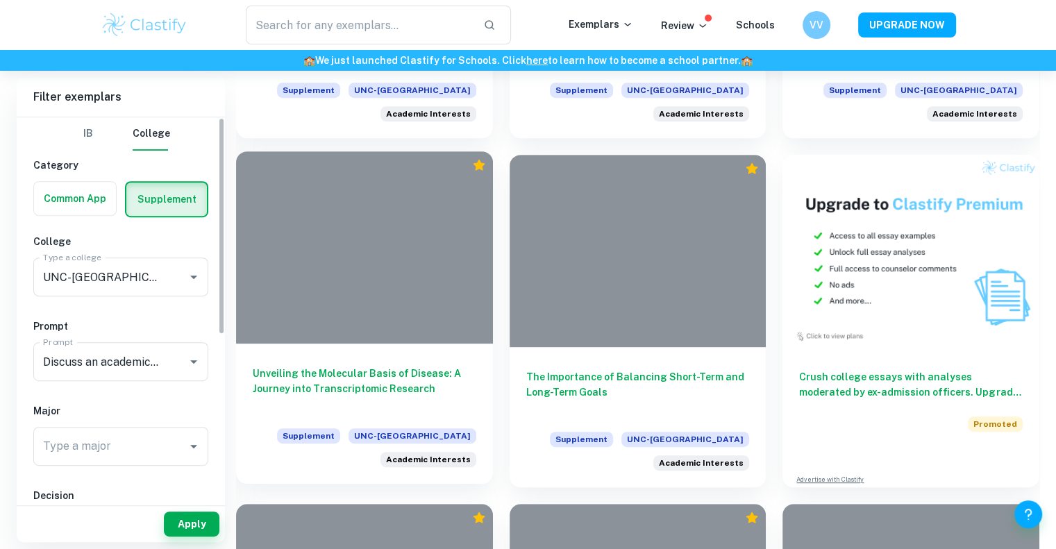
scroll to position [931, 0]
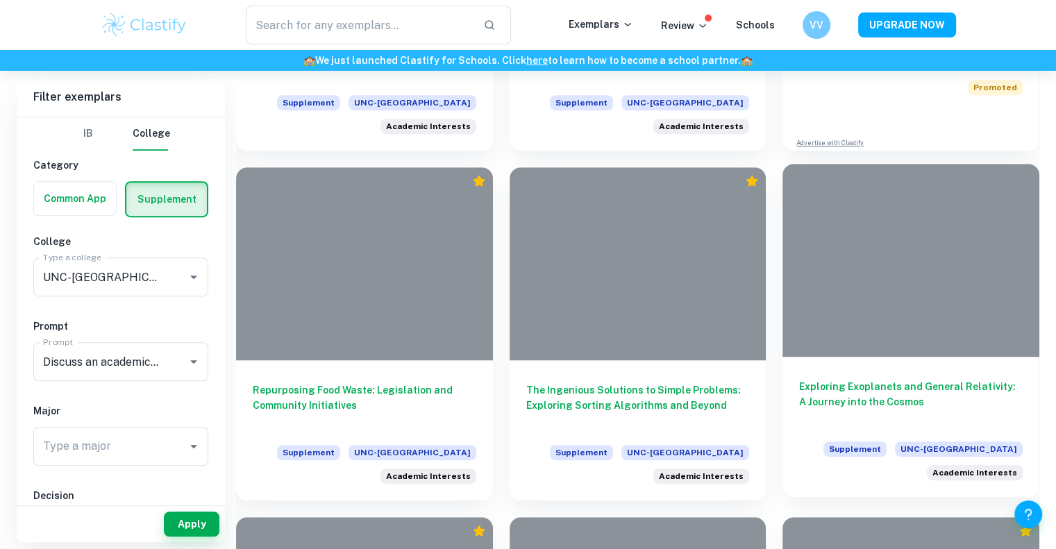
click at [817, 402] on h6 "Exploring Exoplanets and General Relativity: A Journey into the Cosmos" at bounding box center [911, 402] width 224 height 46
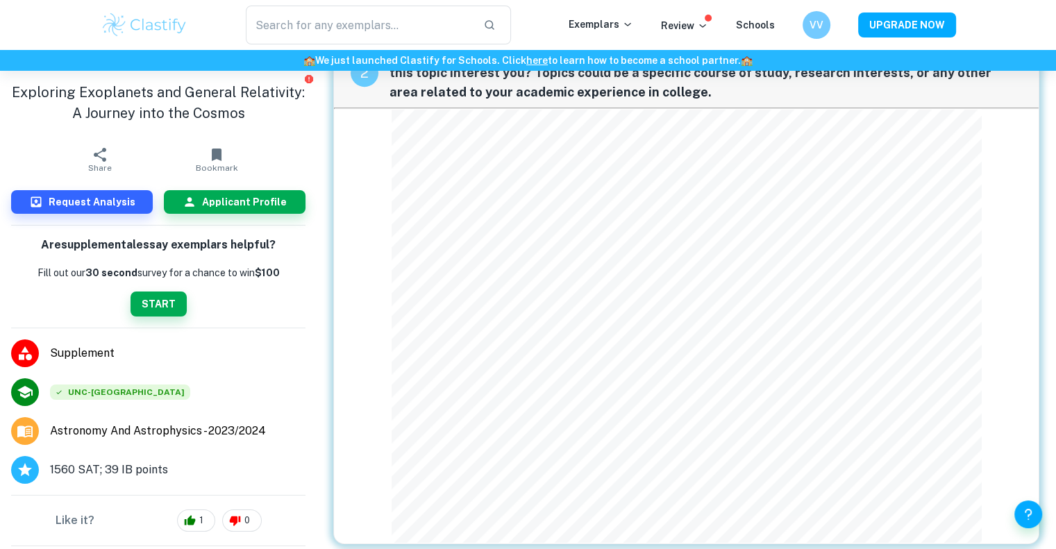
scroll to position [589, 0]
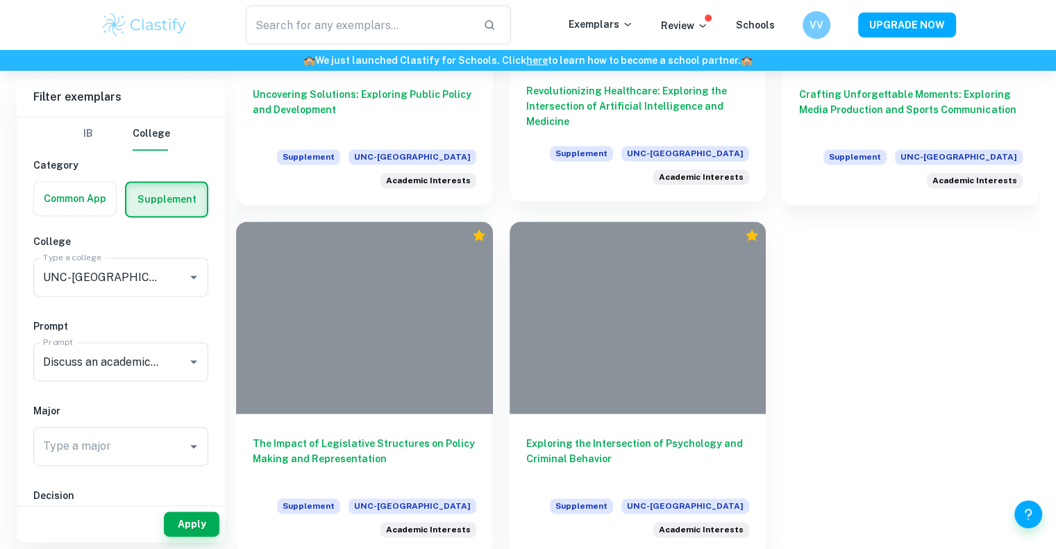
scroll to position [1927, 0]
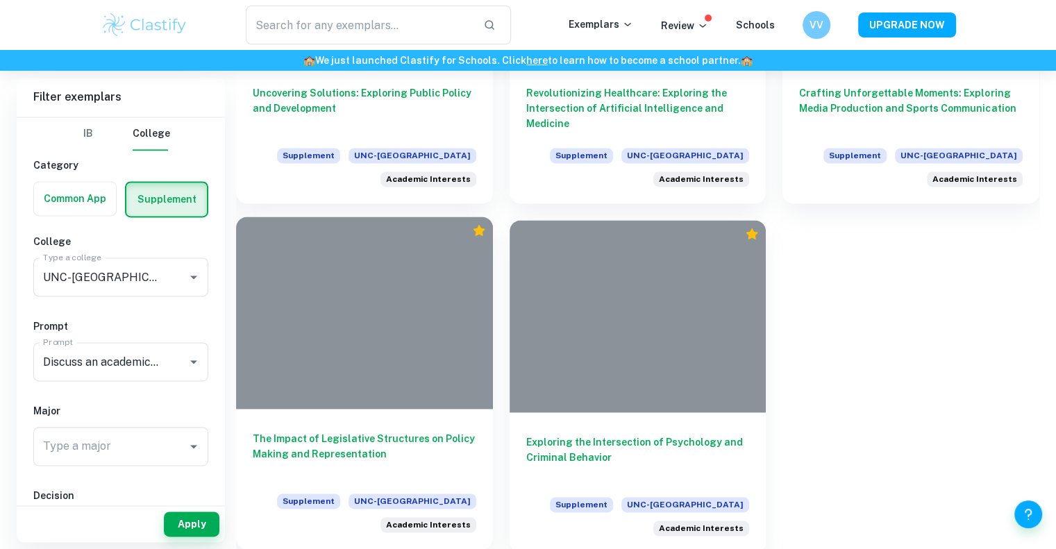
click at [436, 439] on h6 "The Impact of Legislative Structures on Policy Making and Representation" at bounding box center [365, 454] width 224 height 46
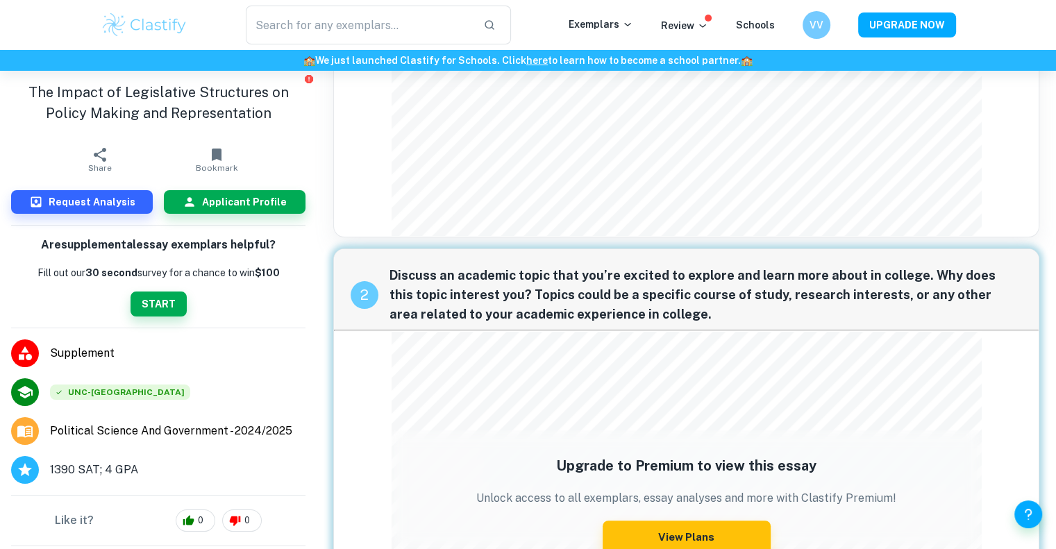
scroll to position [285, 0]
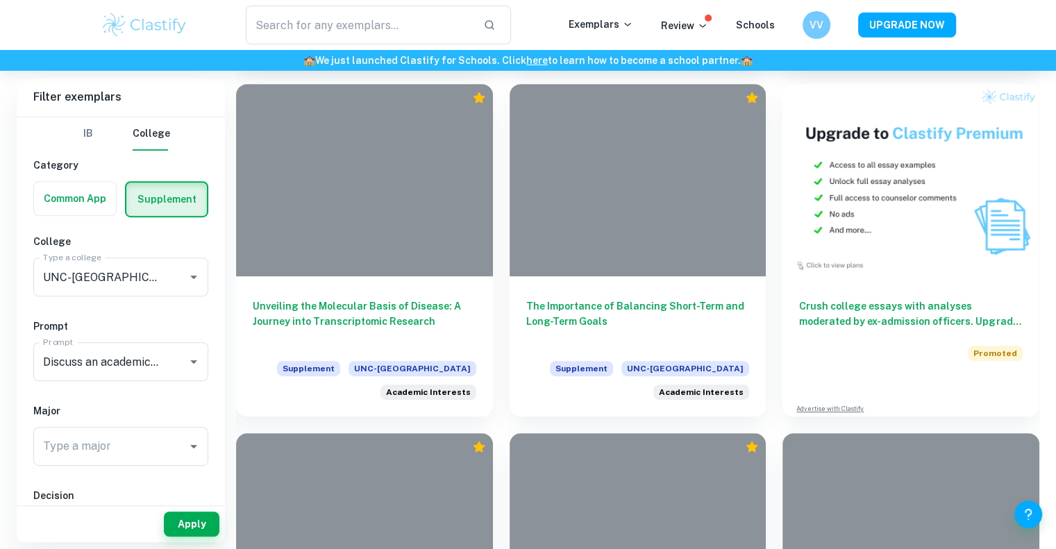
scroll to position [669, 0]
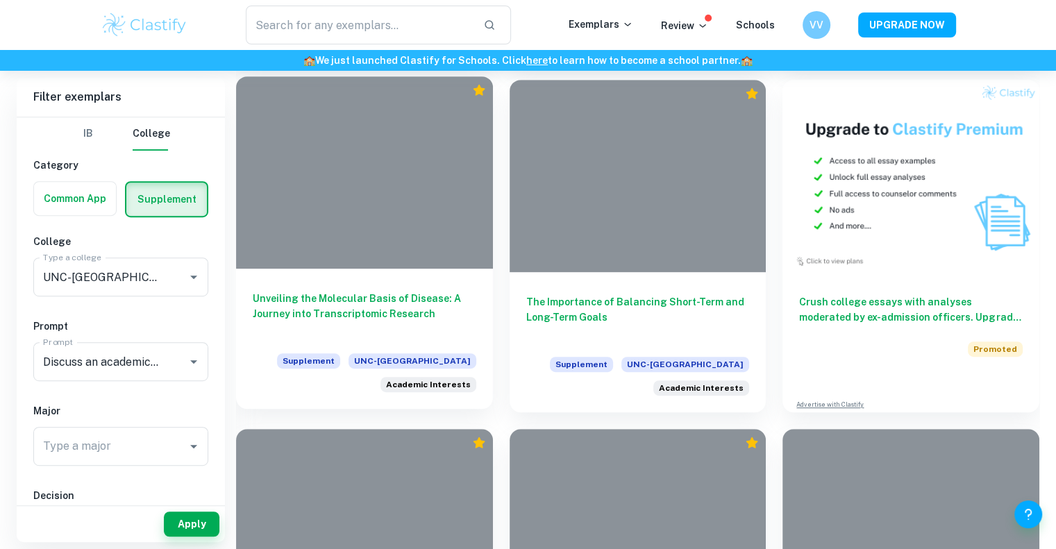
click at [375, 319] on h6 "Unveiling the Molecular Basis of Disease: A Journey into Transcriptomic Research" at bounding box center [365, 314] width 224 height 46
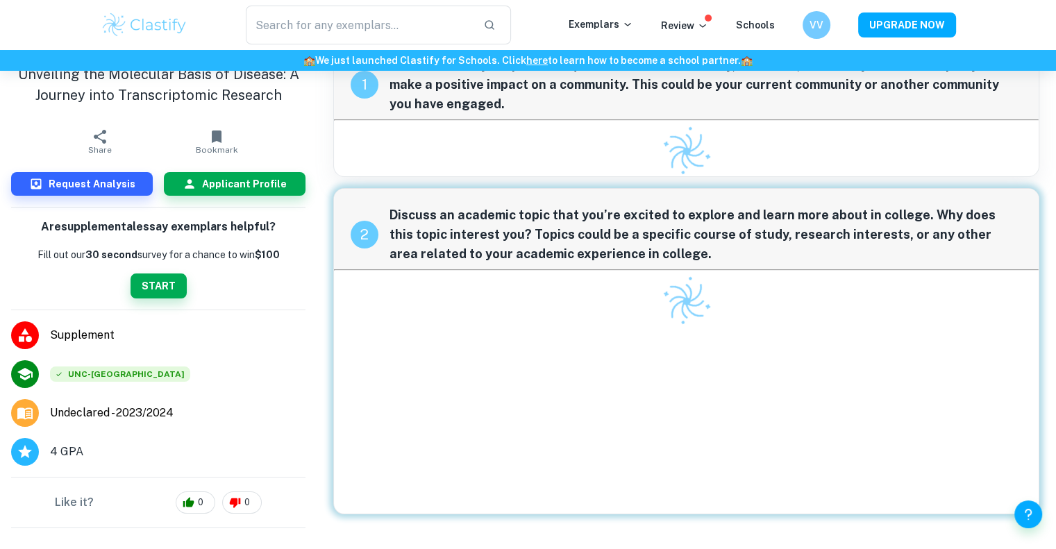
scroll to position [71, 0]
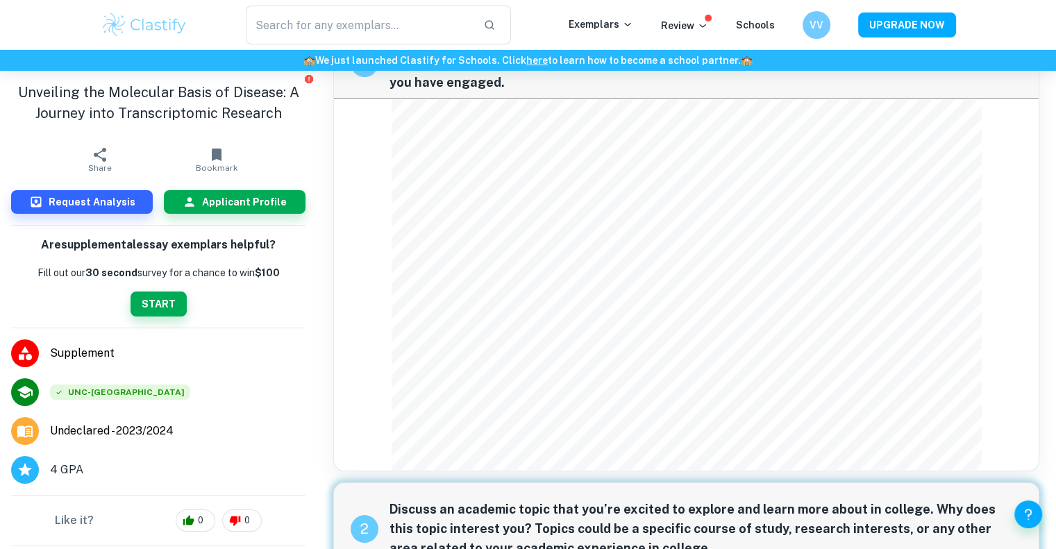
click at [385, 174] on div "1 Discuss one of your personal qualities and share a story, anecdote, or memory…" at bounding box center [686, 244] width 706 height 455
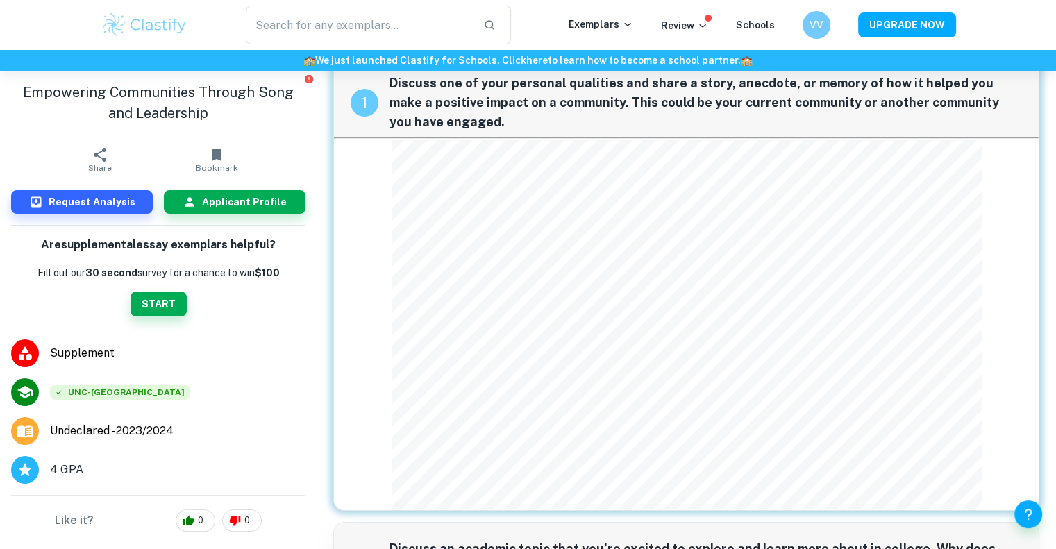
scroll to position [33, 0]
